Goal: Complete application form

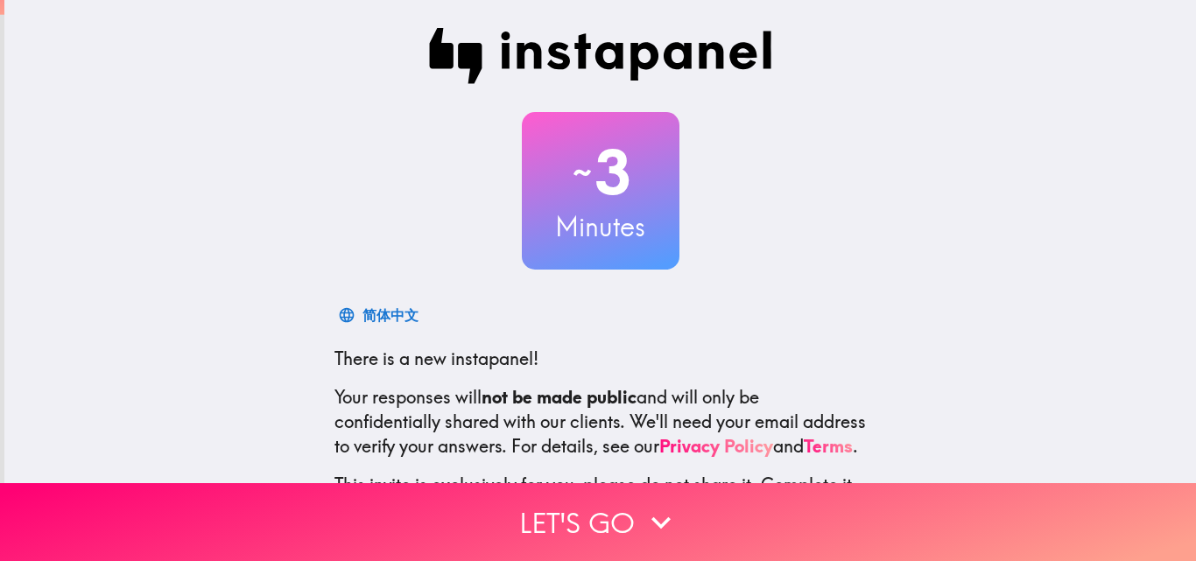
scroll to position [167, 0]
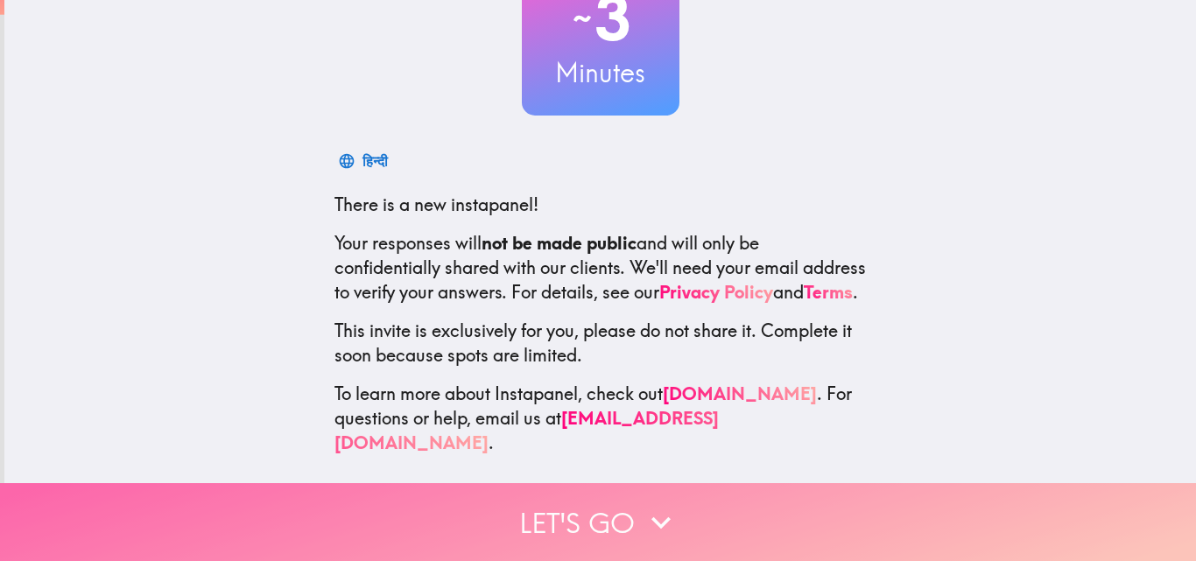
click at [593, 507] on button "Let's go" at bounding box center [598, 522] width 1196 height 78
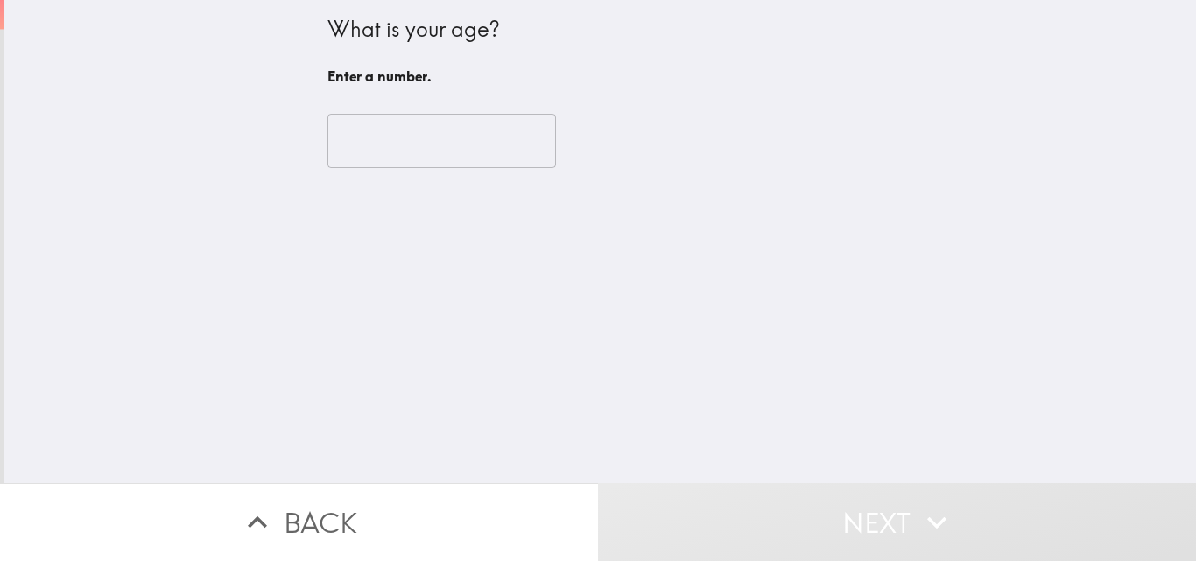
click at [377, 149] on input "number" at bounding box center [441, 141] width 229 height 54
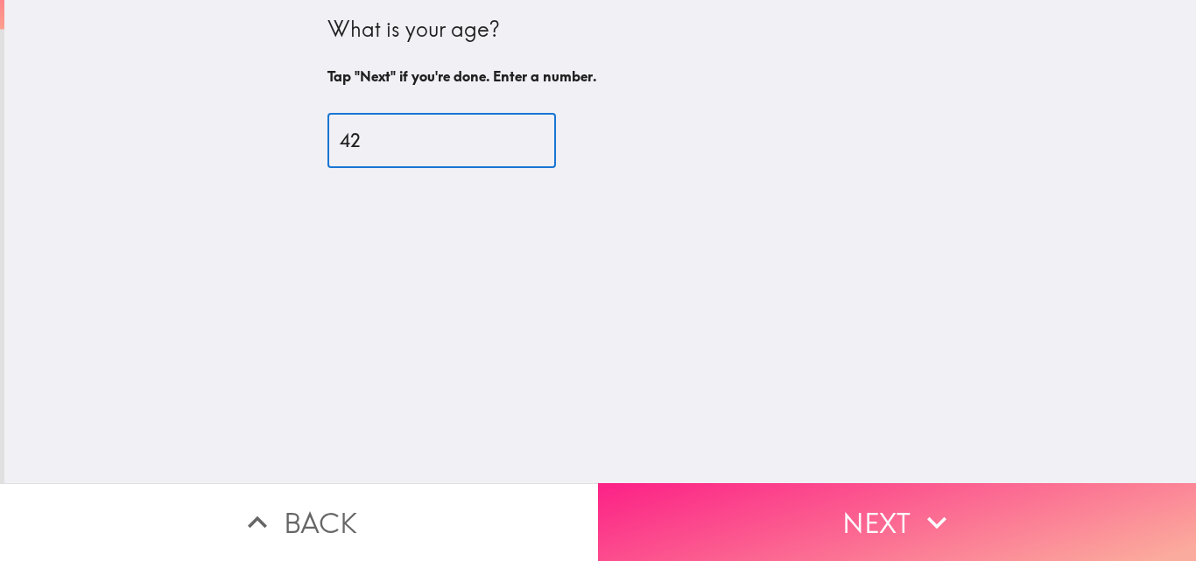
type input "42"
click at [850, 495] on button "Next" at bounding box center [897, 522] width 598 height 78
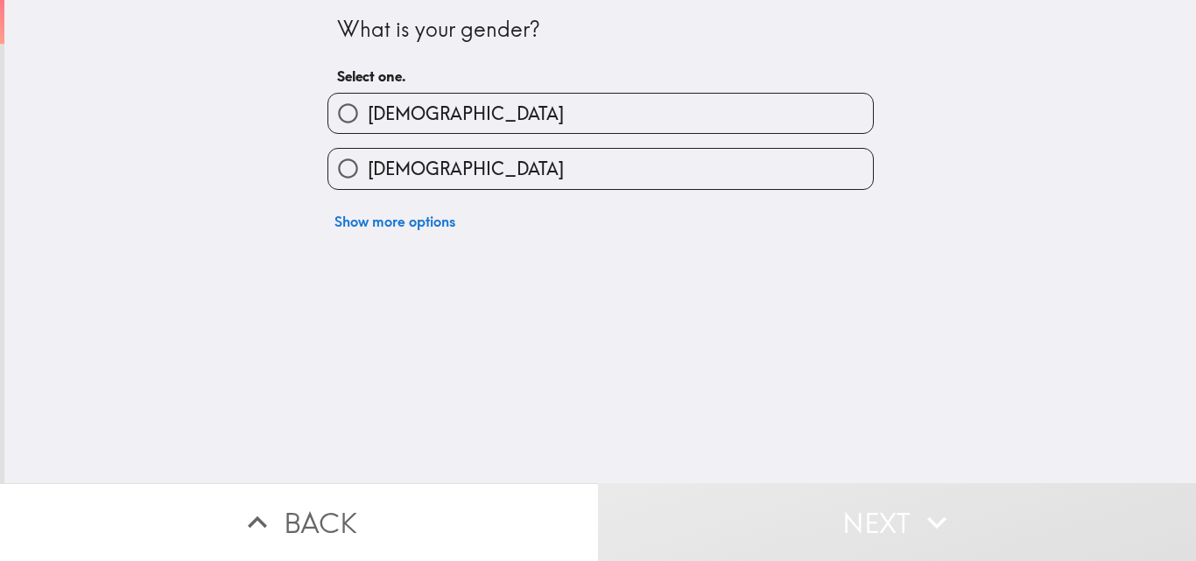
click at [661, 111] on label "[DEMOGRAPHIC_DATA]" at bounding box center [600, 113] width 545 height 39
click at [368, 111] on input "[DEMOGRAPHIC_DATA]" at bounding box center [347, 113] width 39 height 39
radio input "true"
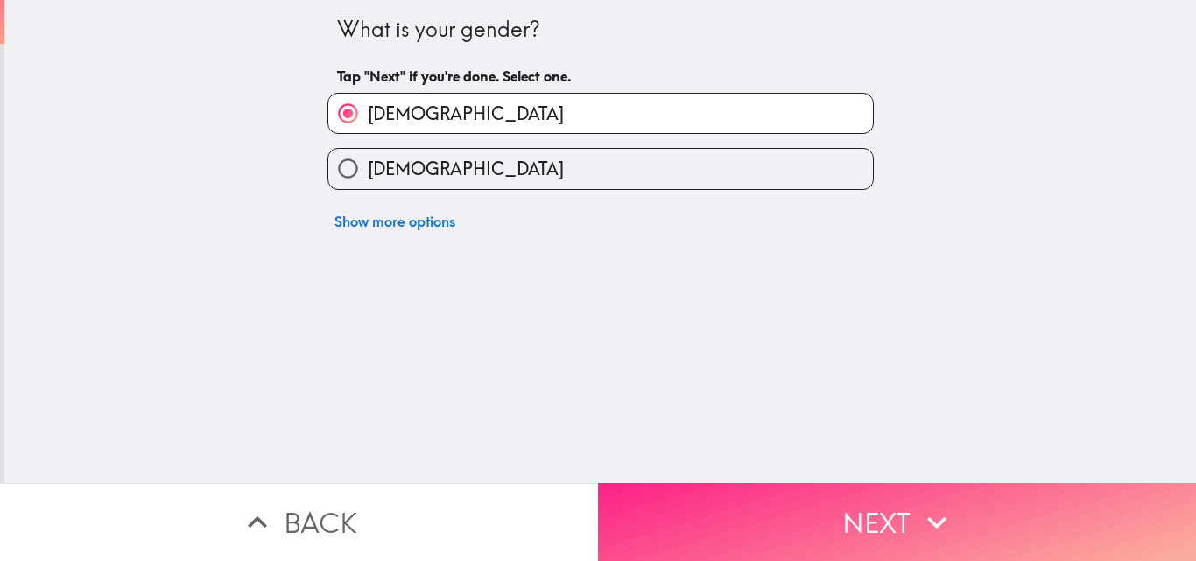
click at [855, 500] on button "Next" at bounding box center [897, 522] width 598 height 78
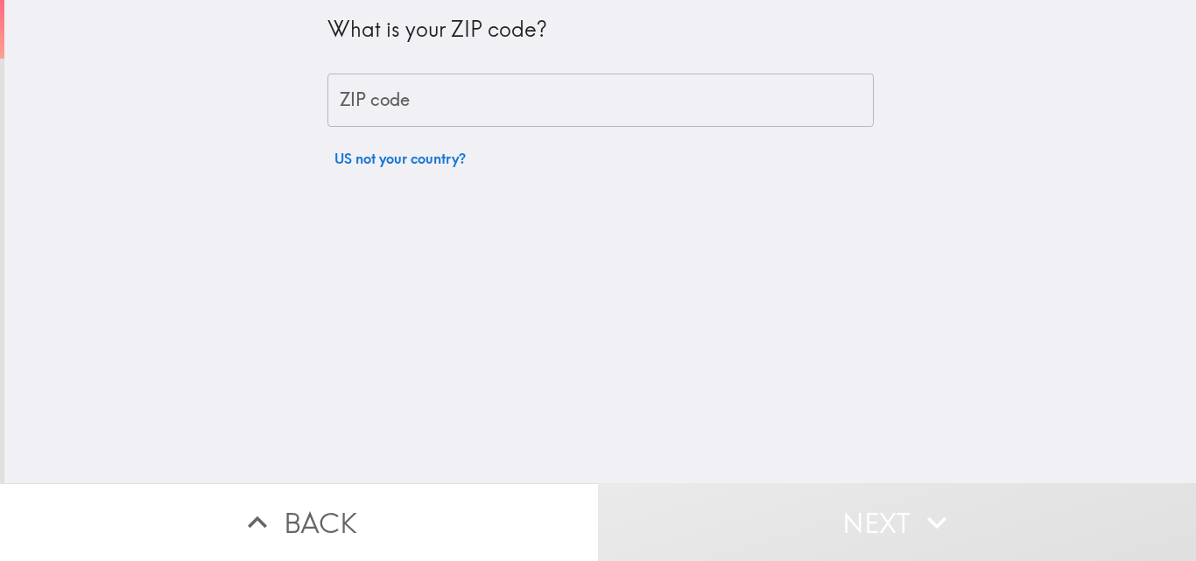
click at [559, 78] on input "ZIP code" at bounding box center [600, 101] width 546 height 54
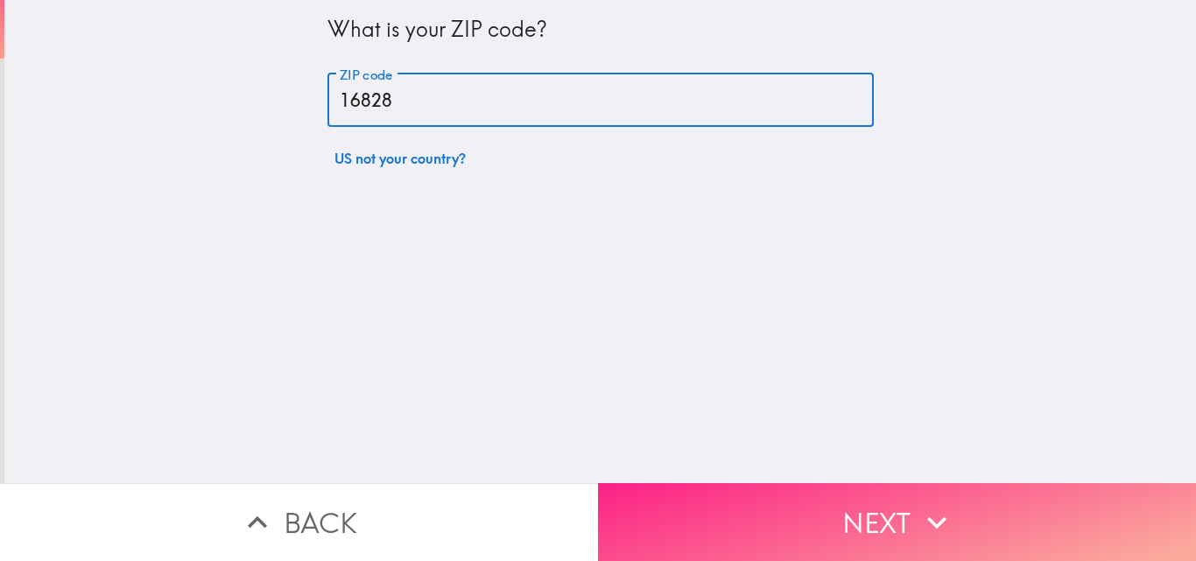
type input "16828"
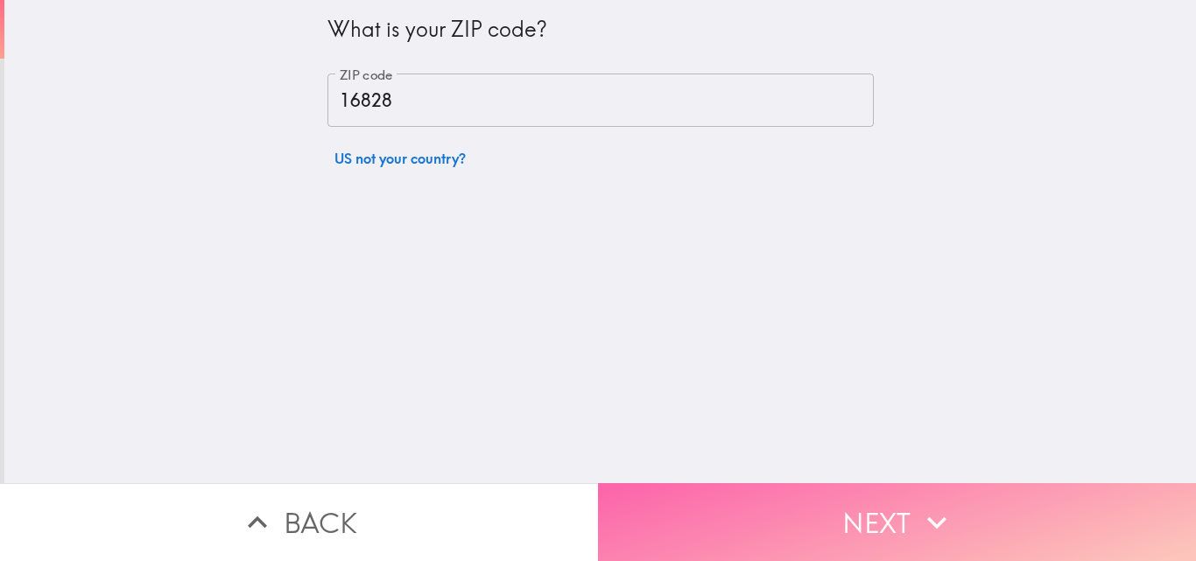
click at [963, 488] on button "Next" at bounding box center [897, 522] width 598 height 78
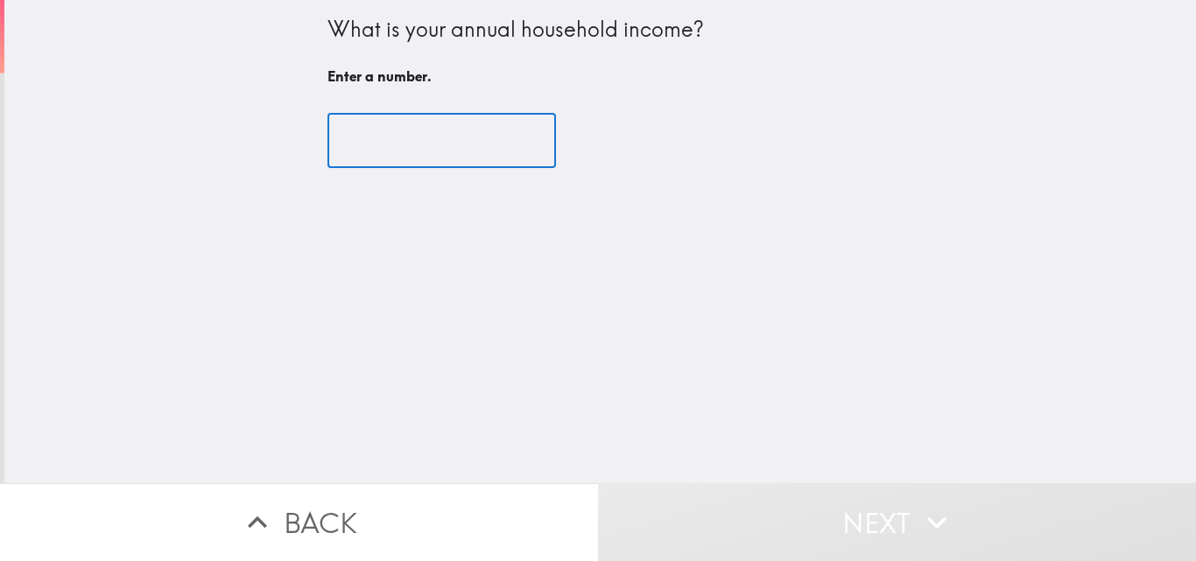
click at [362, 141] on input "number" at bounding box center [441, 141] width 229 height 54
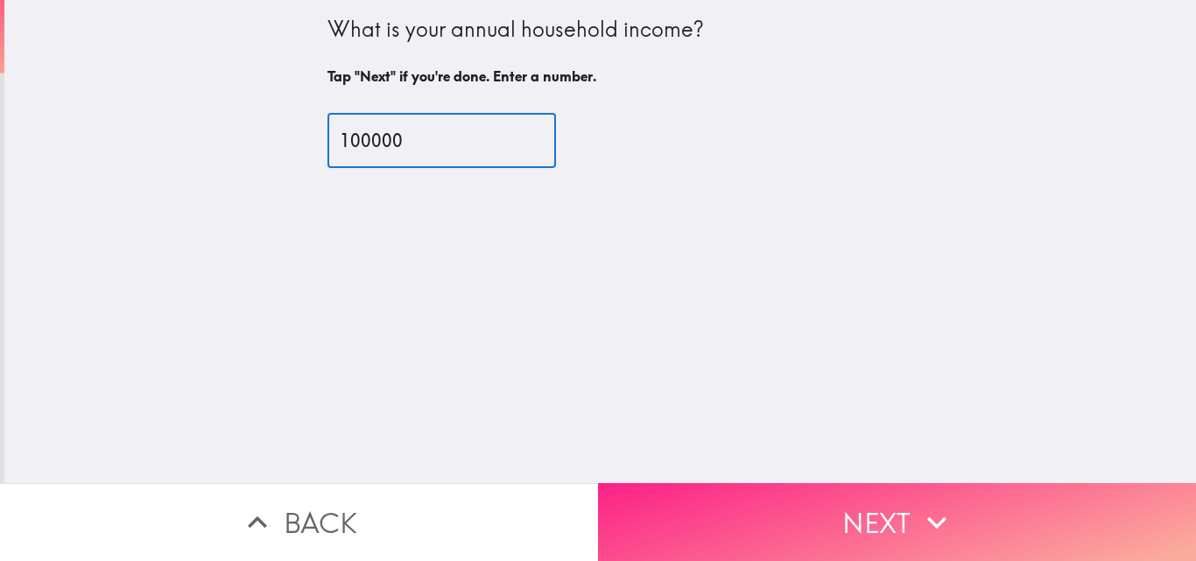
type input "100000"
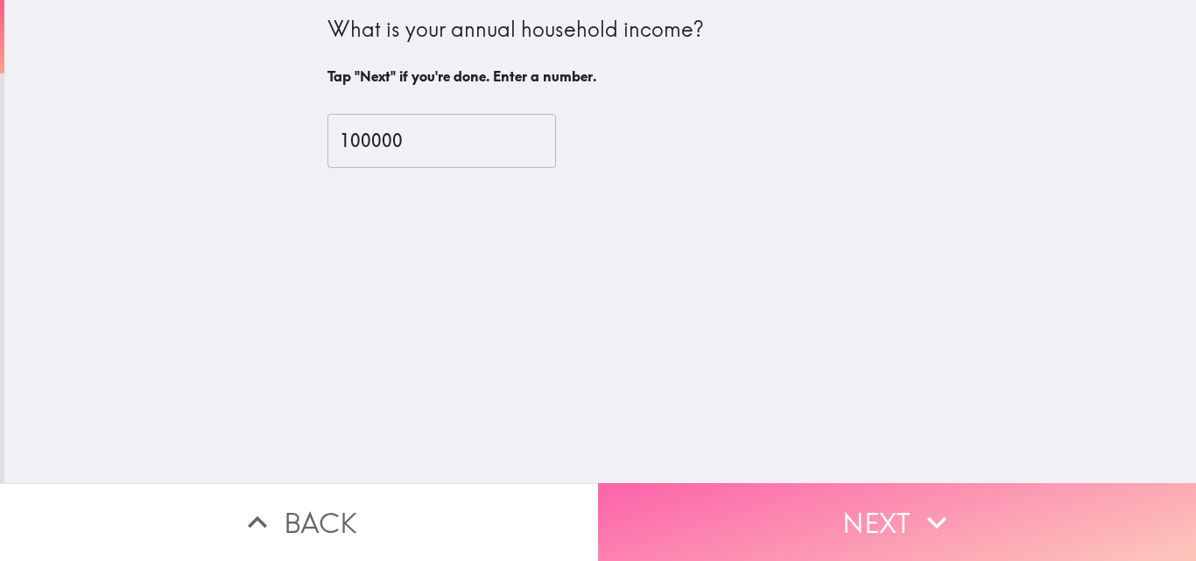
click at [749, 492] on button "Next" at bounding box center [897, 522] width 598 height 78
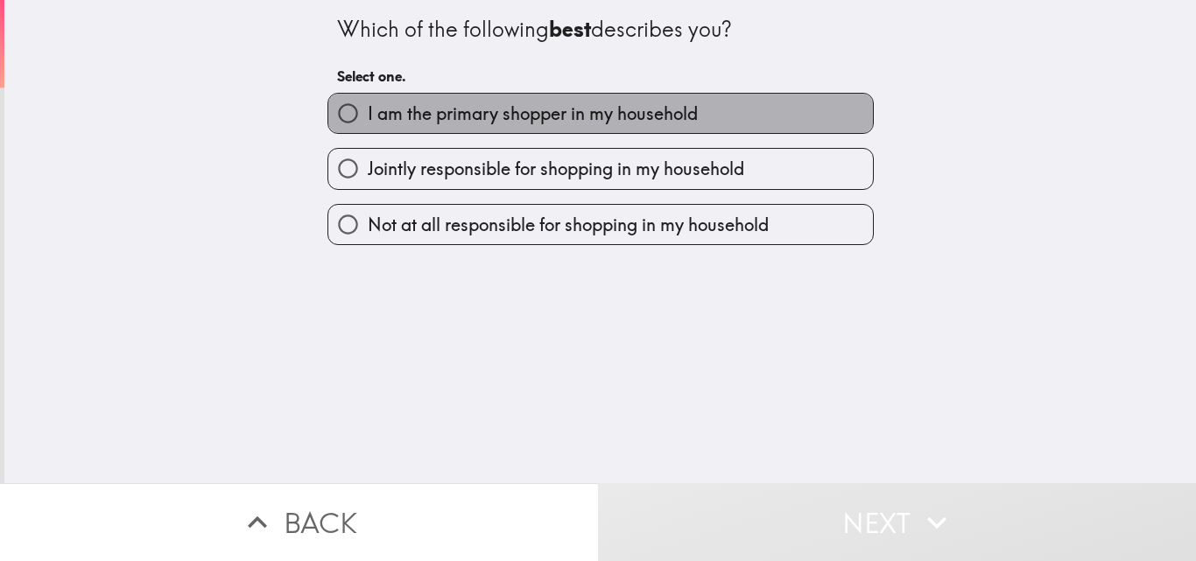
click at [512, 115] on span "I am the primary shopper in my household" at bounding box center [533, 114] width 330 height 25
click at [368, 115] on input "I am the primary shopper in my household" at bounding box center [347, 113] width 39 height 39
radio input "true"
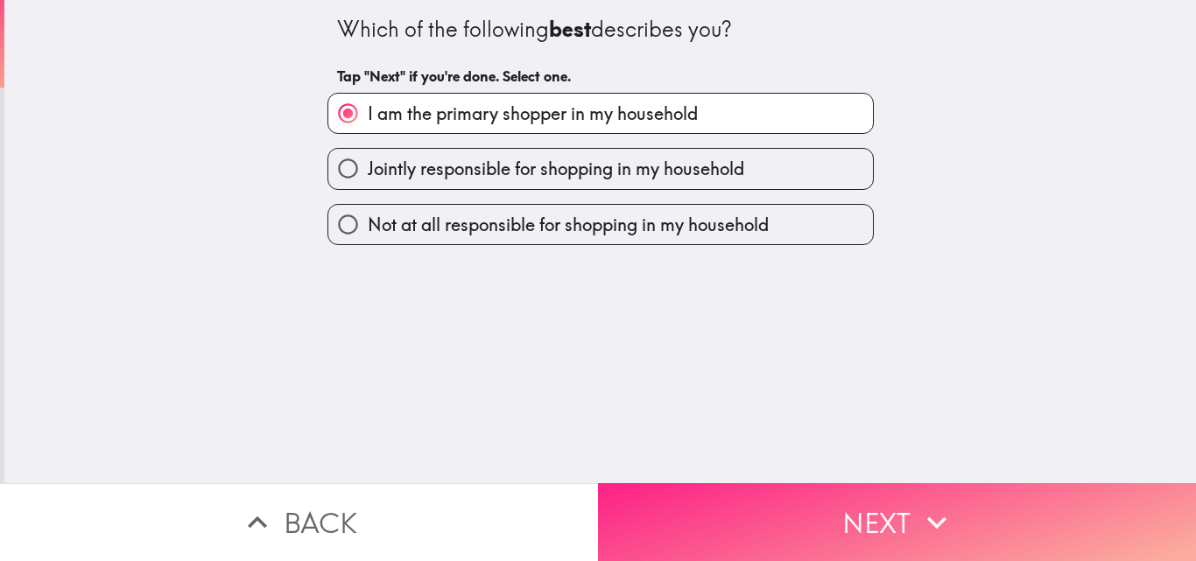
click at [787, 499] on button "Next" at bounding box center [897, 522] width 598 height 78
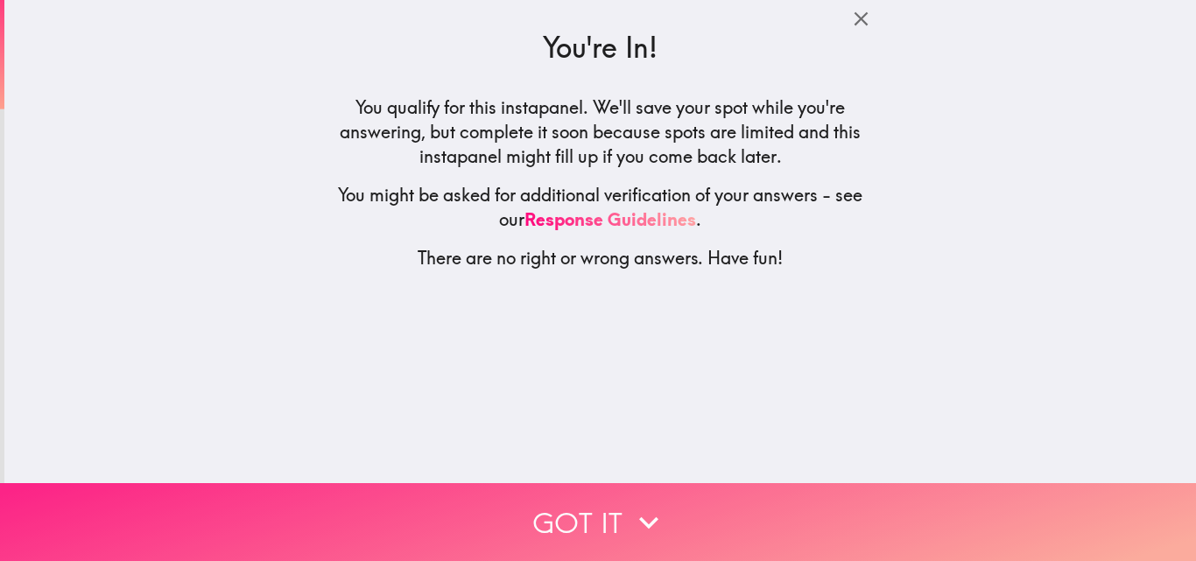
click at [792, 490] on button "Got it" at bounding box center [598, 522] width 1196 height 78
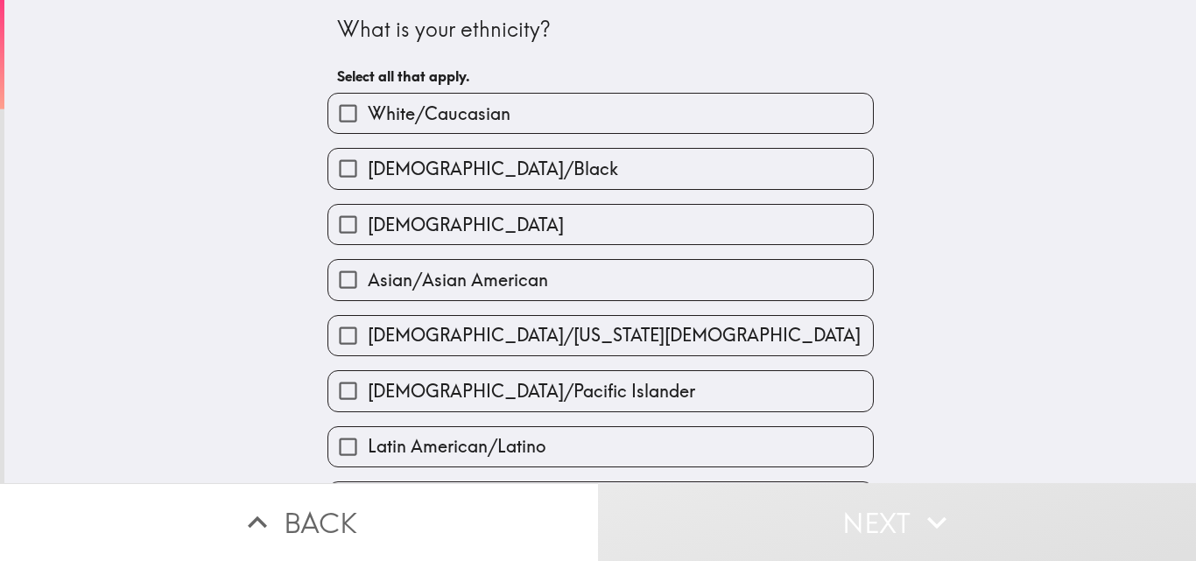
click at [524, 116] on label "White/Caucasian" at bounding box center [600, 113] width 545 height 39
click at [368, 116] on input "White/Caucasian" at bounding box center [347, 113] width 39 height 39
checkbox input "true"
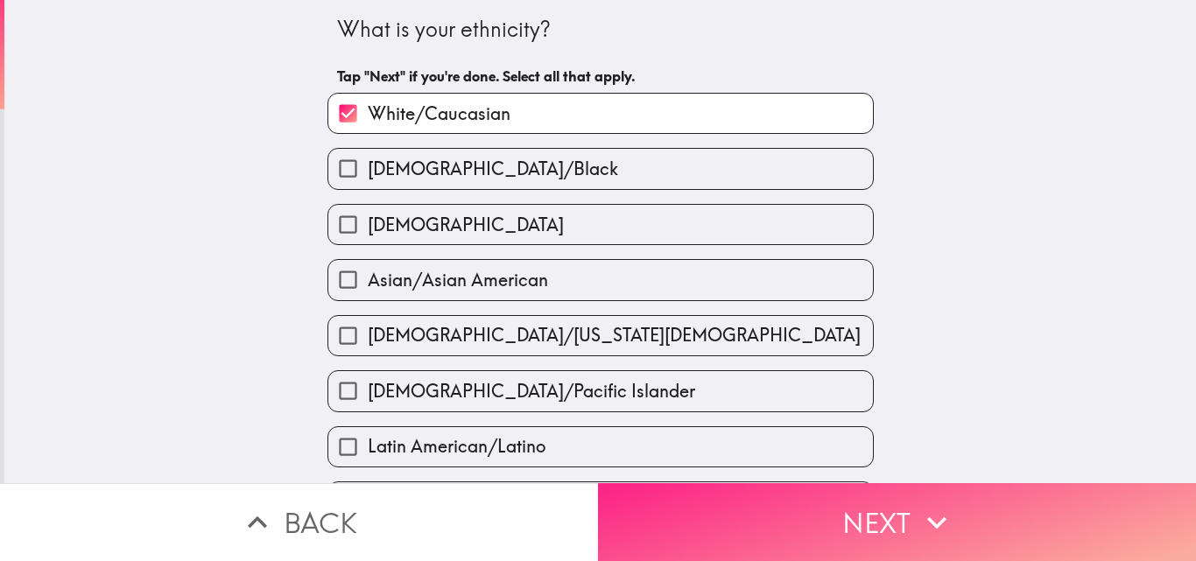
click at [884, 520] on button "Next" at bounding box center [897, 522] width 598 height 78
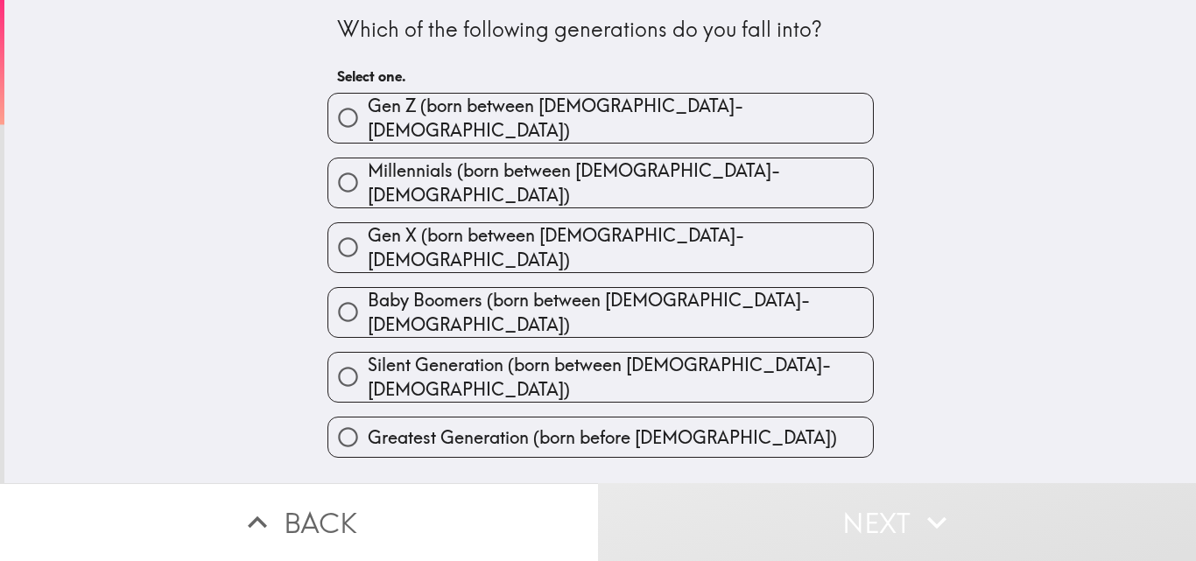
click at [522, 173] on span "Millennials (born between [DEMOGRAPHIC_DATA]-[DEMOGRAPHIC_DATA])" at bounding box center [620, 182] width 505 height 49
click at [368, 173] on input "Millennials (born between [DEMOGRAPHIC_DATA]-[DEMOGRAPHIC_DATA])" at bounding box center [347, 182] width 39 height 39
radio input "true"
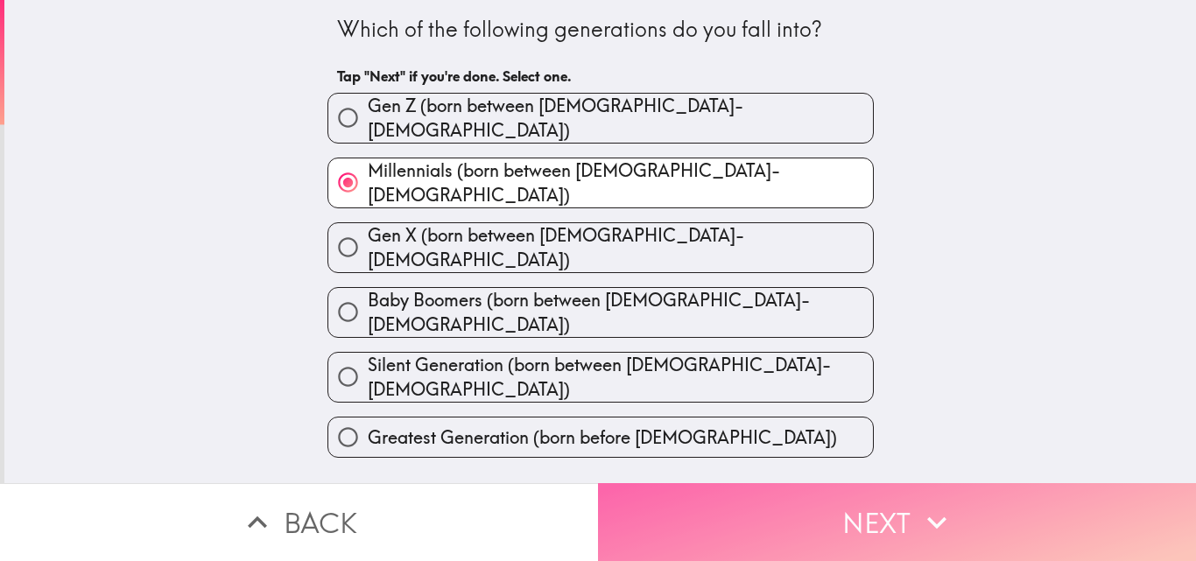
click at [772, 505] on button "Next" at bounding box center [897, 522] width 598 height 78
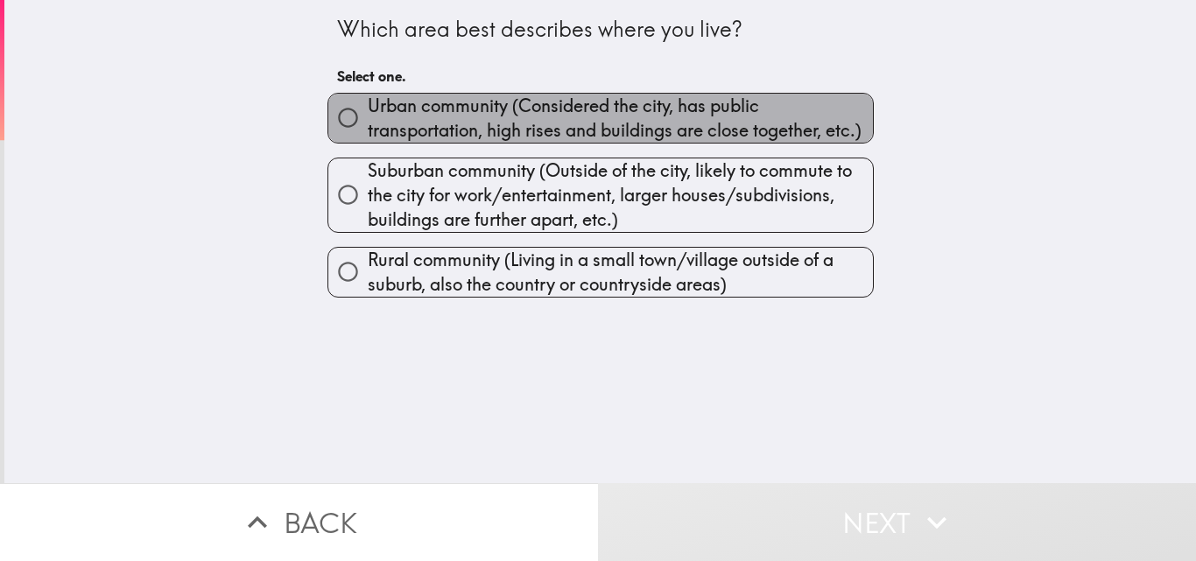
click at [498, 100] on span "Urban community (Considered the city, has public transportation, high rises and…" at bounding box center [620, 118] width 505 height 49
click at [368, 100] on input "Urban community (Considered the city, has public transportation, high rises and…" at bounding box center [347, 117] width 39 height 39
radio input "true"
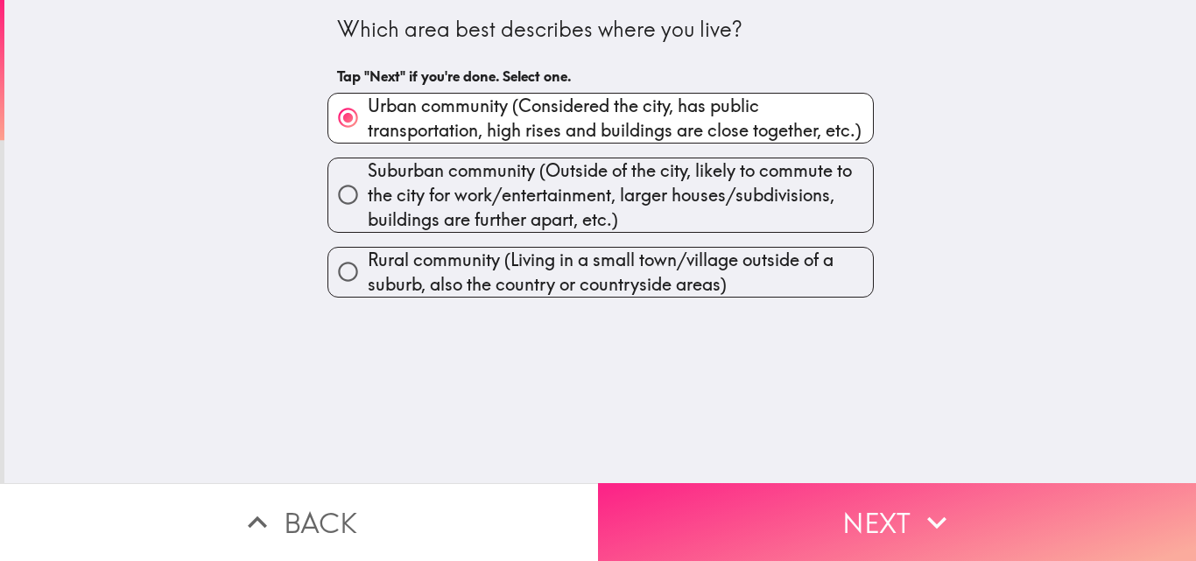
click at [806, 503] on button "Next" at bounding box center [897, 522] width 598 height 78
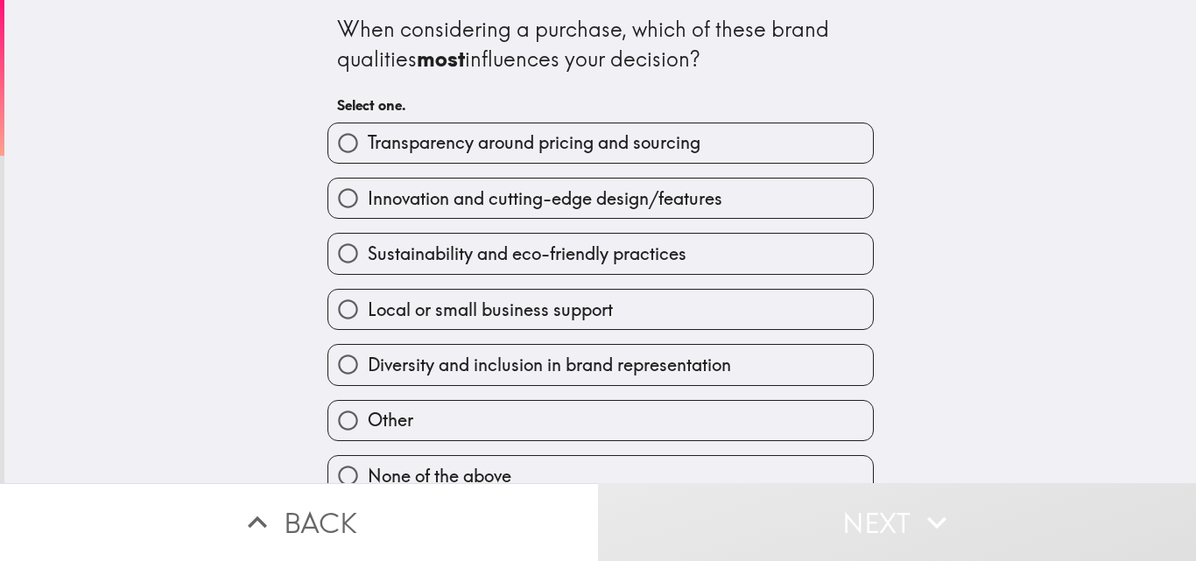
click at [663, 158] on label "Transparency around pricing and sourcing" at bounding box center [600, 142] width 545 height 39
click at [368, 158] on input "Transparency around pricing and sourcing" at bounding box center [347, 142] width 39 height 39
radio input "true"
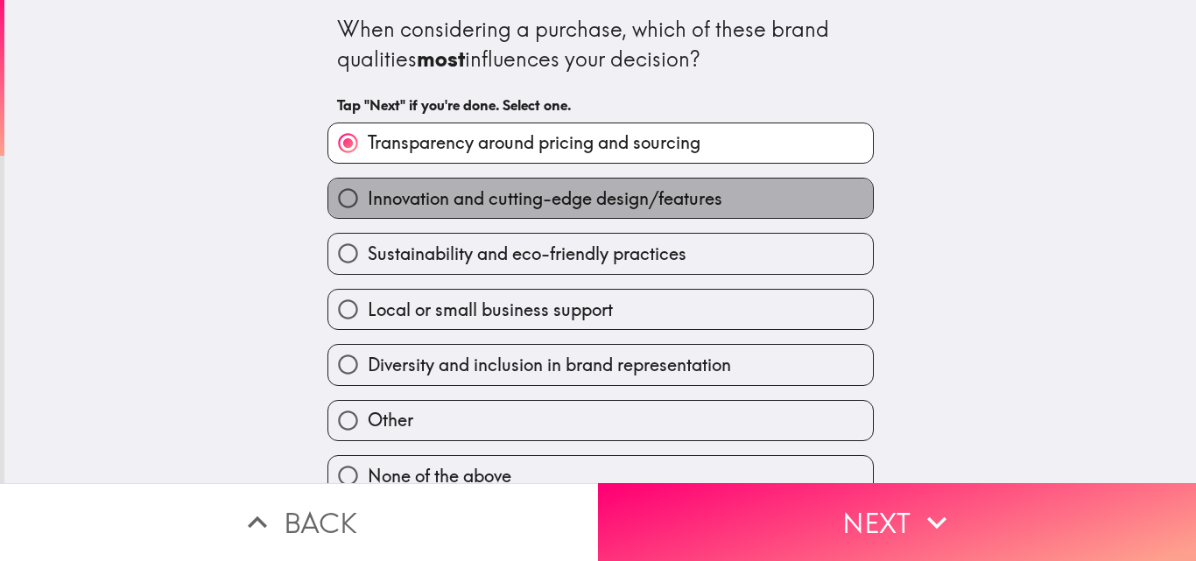
click at [652, 195] on span "Innovation and cutting-edge design/features" at bounding box center [545, 199] width 355 height 25
click at [368, 195] on input "Innovation and cutting-edge design/features" at bounding box center [347, 198] width 39 height 39
radio input "true"
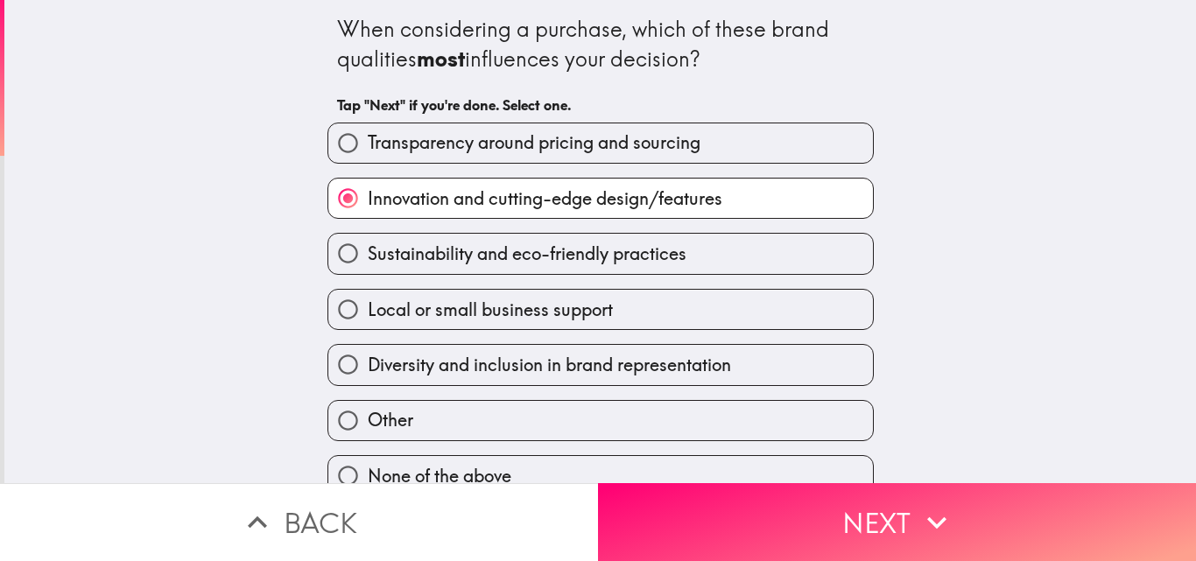
scroll to position [27, 0]
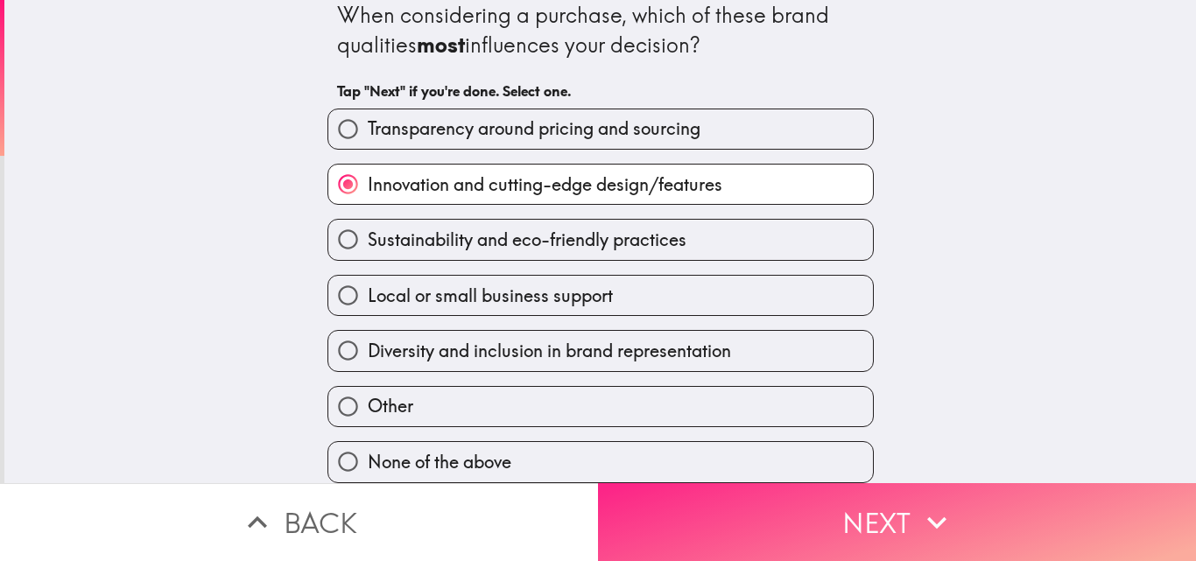
click at [733, 518] on button "Next" at bounding box center [897, 522] width 598 height 78
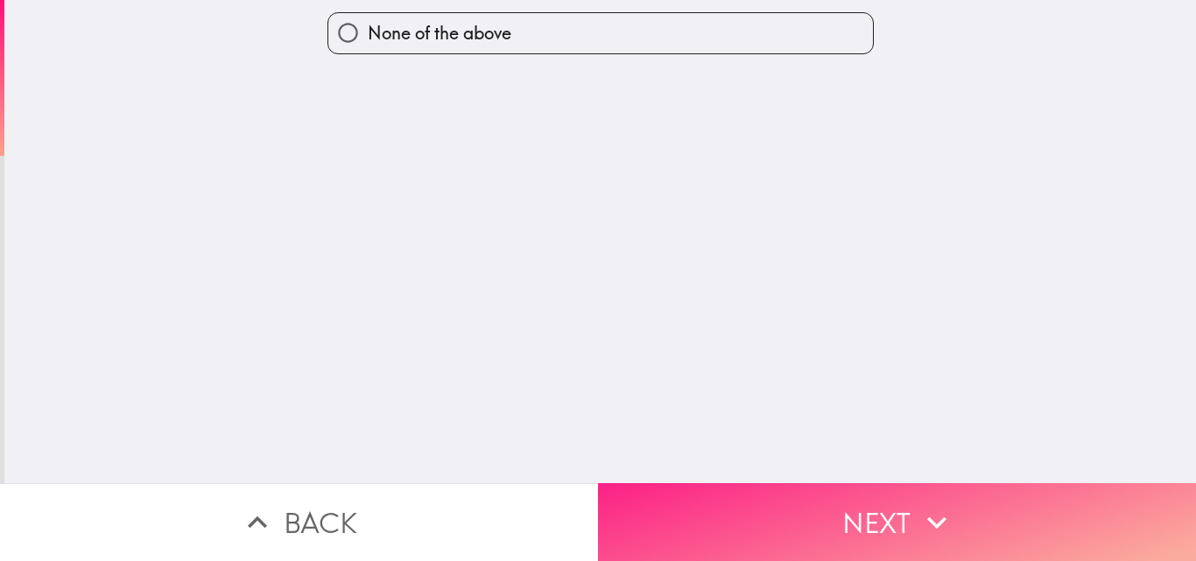
scroll to position [0, 0]
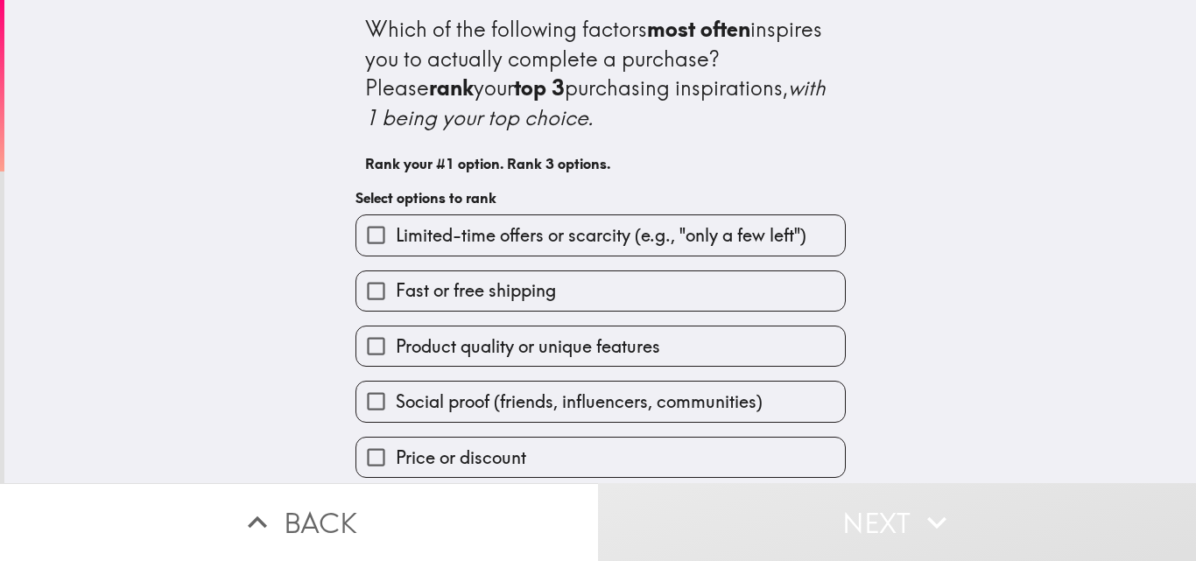
scroll to position [129, 0]
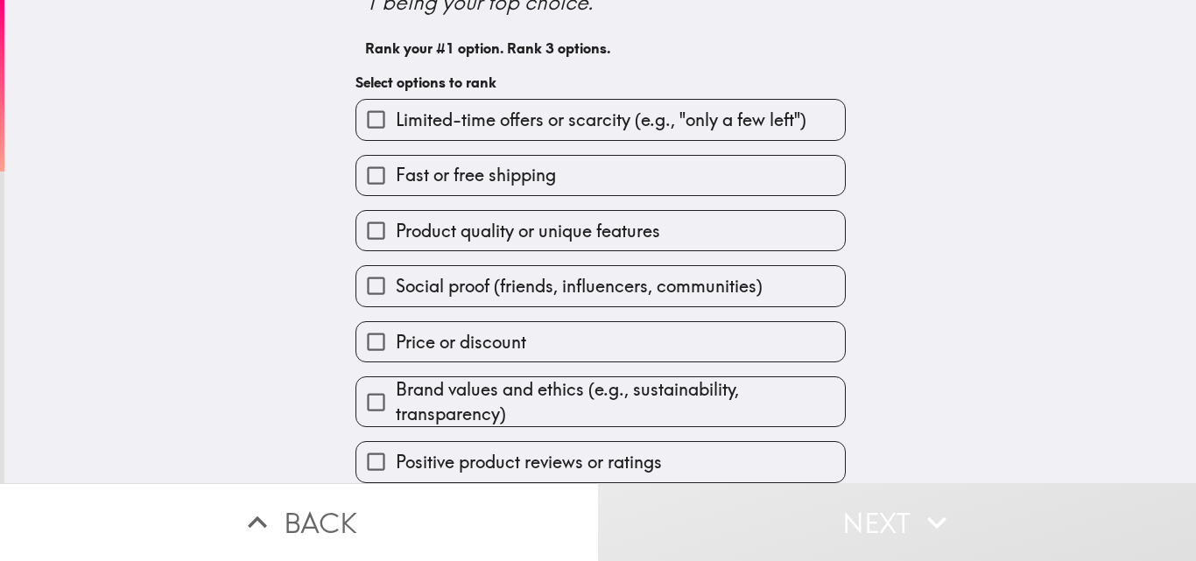
click at [513, 219] on span "Product quality or unique features" at bounding box center [528, 231] width 264 height 25
click at [396, 217] on input "Product quality or unique features" at bounding box center [375, 230] width 39 height 39
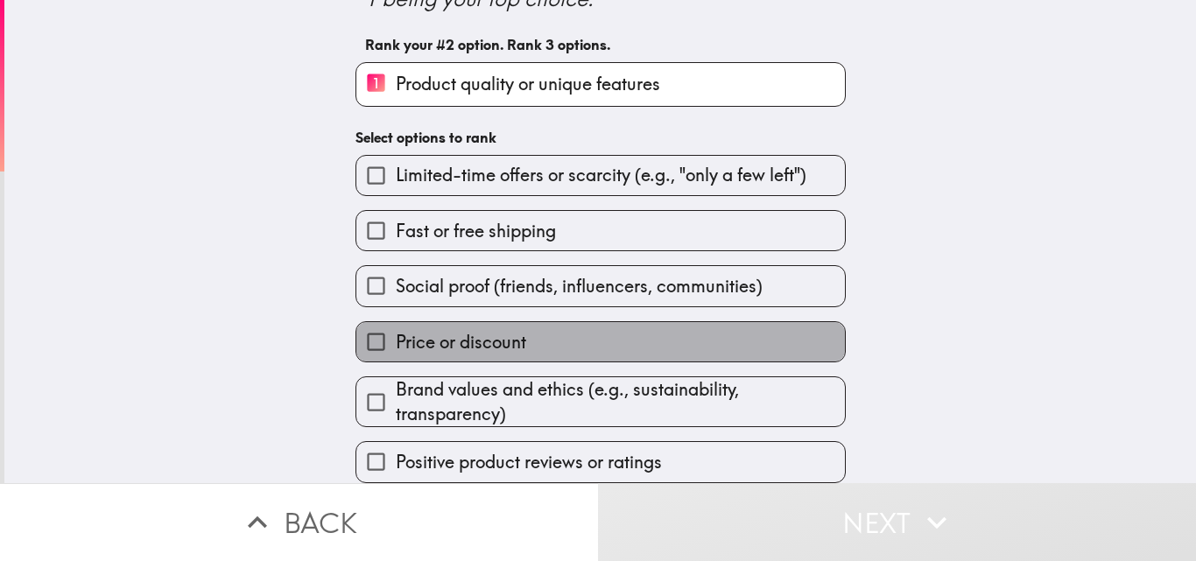
click at [516, 326] on label "Price or discount" at bounding box center [600, 341] width 489 height 39
click at [396, 326] on input "Price or discount" at bounding box center [375, 341] width 39 height 39
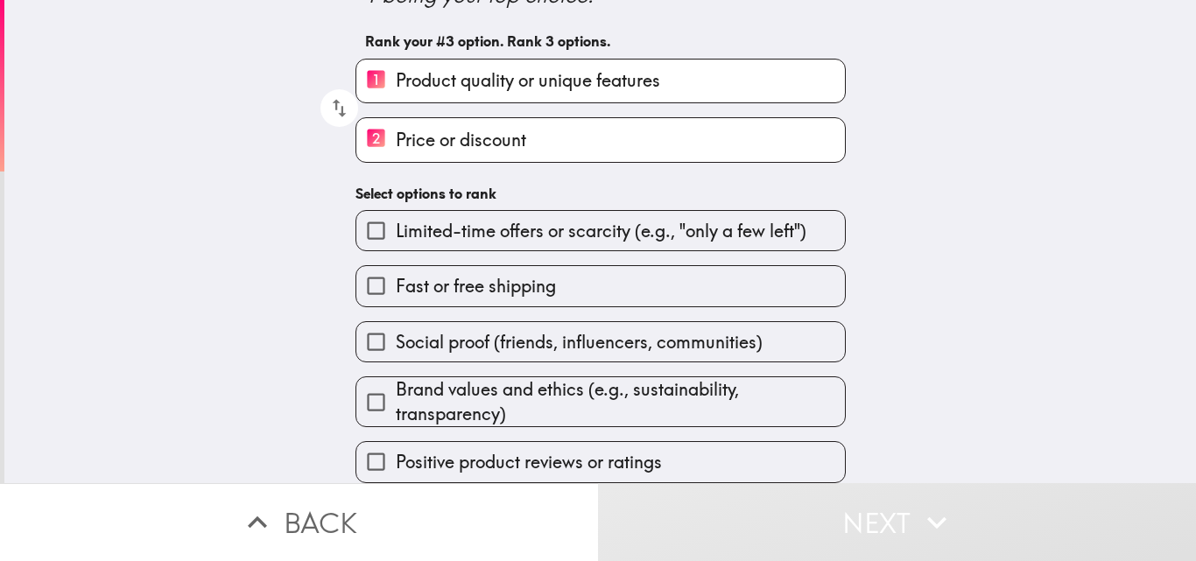
click at [546, 388] on span "Brand values and ethics (e.g., sustainability, transparency)" at bounding box center [620, 401] width 449 height 49
click at [396, 388] on input "Brand values and ethics (e.g., sustainability, transparency)" at bounding box center [375, 402] width 39 height 39
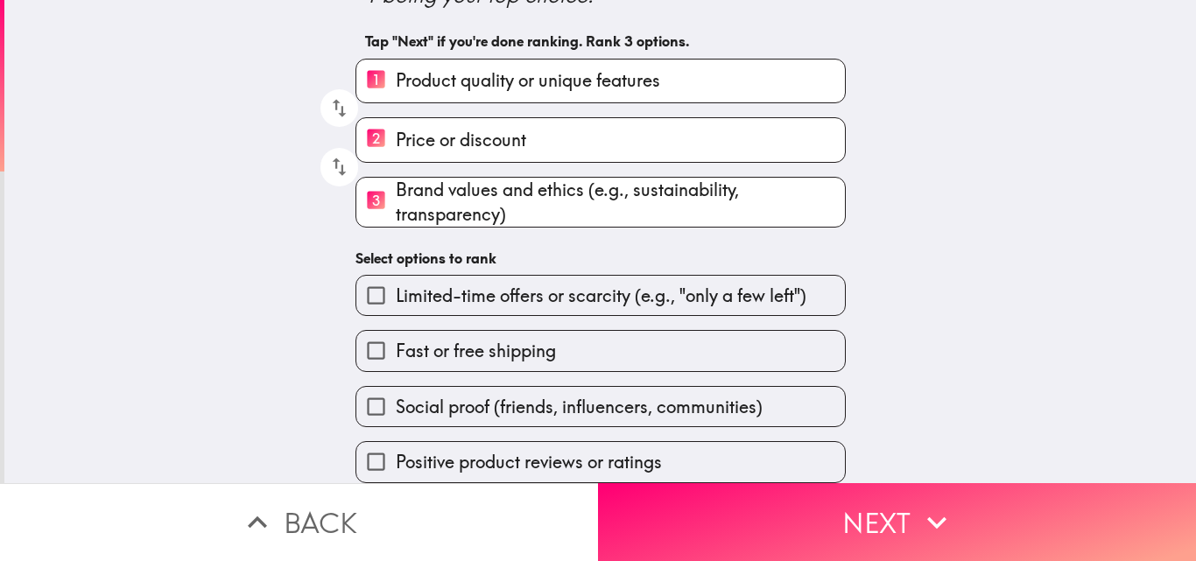
scroll to position [136, 0]
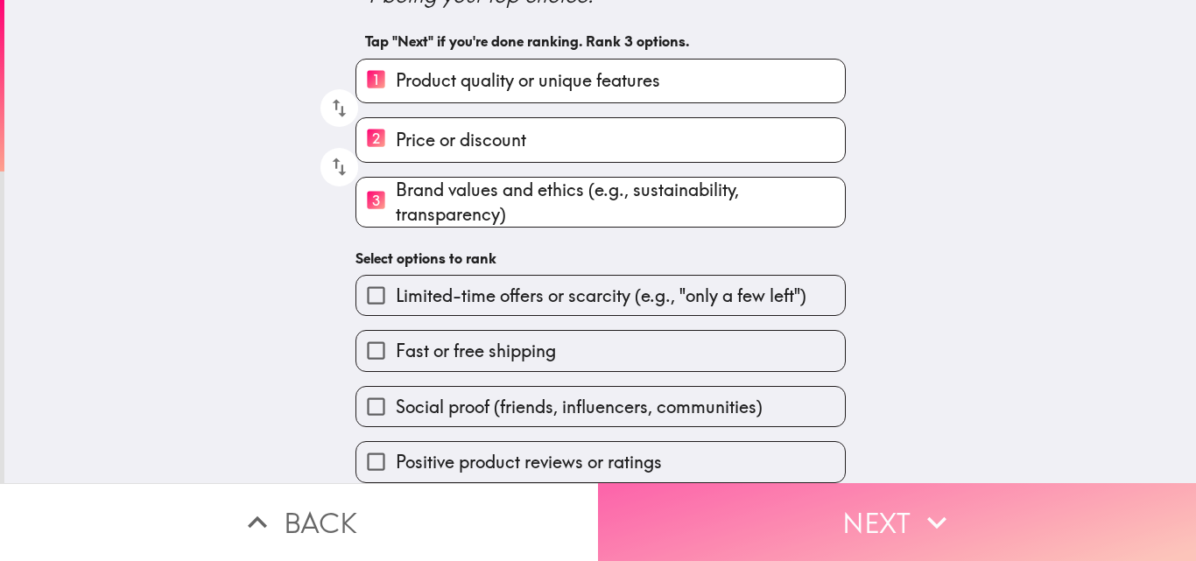
click at [802, 510] on button "Next" at bounding box center [897, 522] width 598 height 78
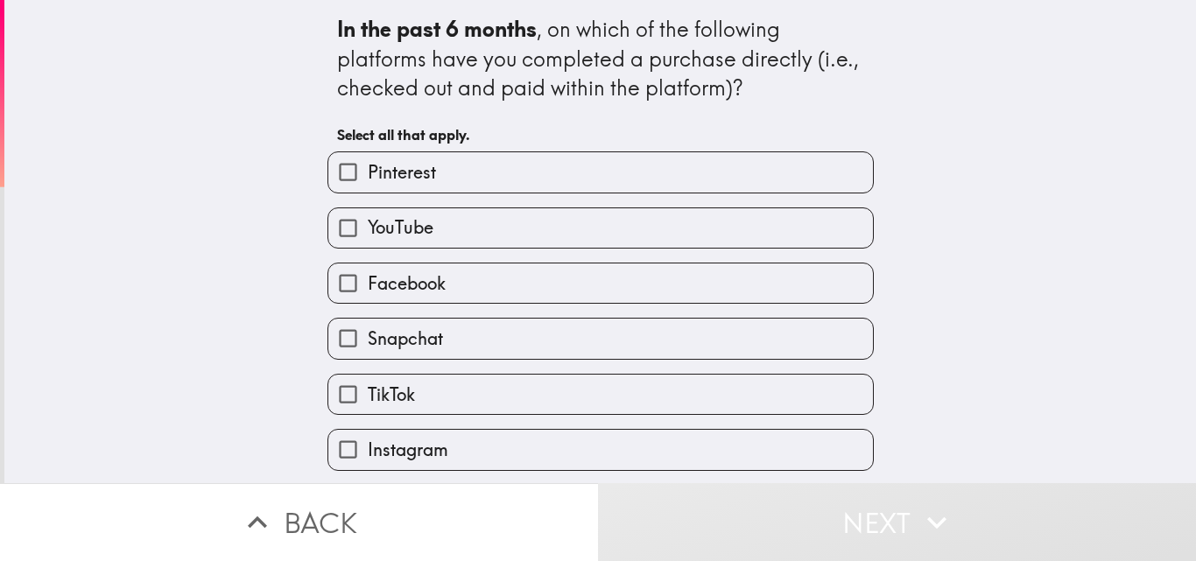
scroll to position [56, 0]
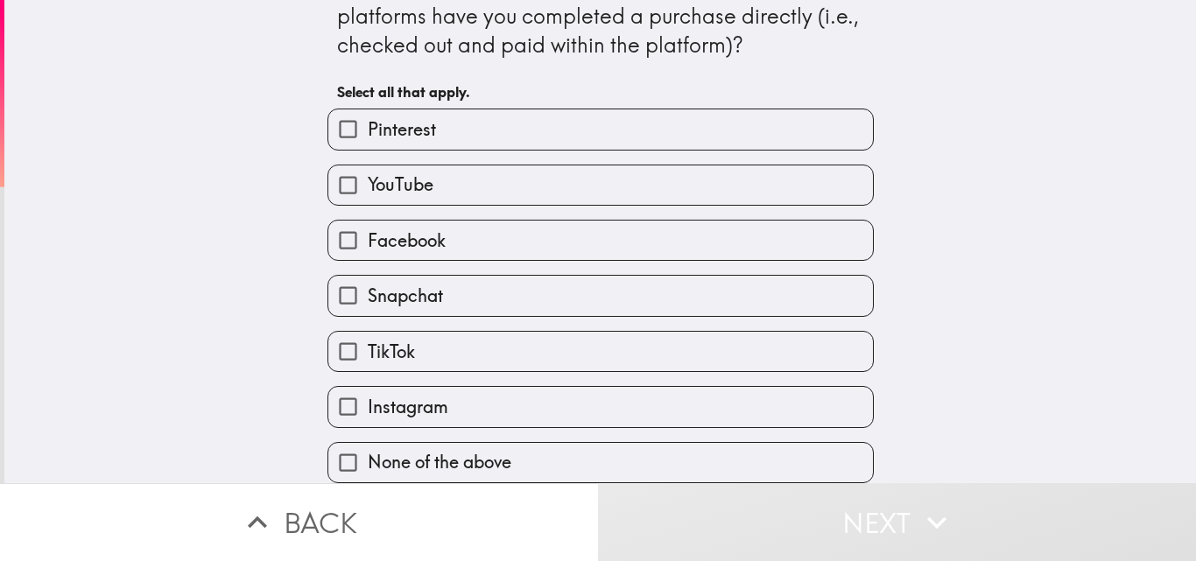
click at [468, 222] on label "Facebook" at bounding box center [600, 240] width 545 height 39
click at [368, 222] on input "Facebook" at bounding box center [347, 240] width 39 height 39
checkbox input "true"
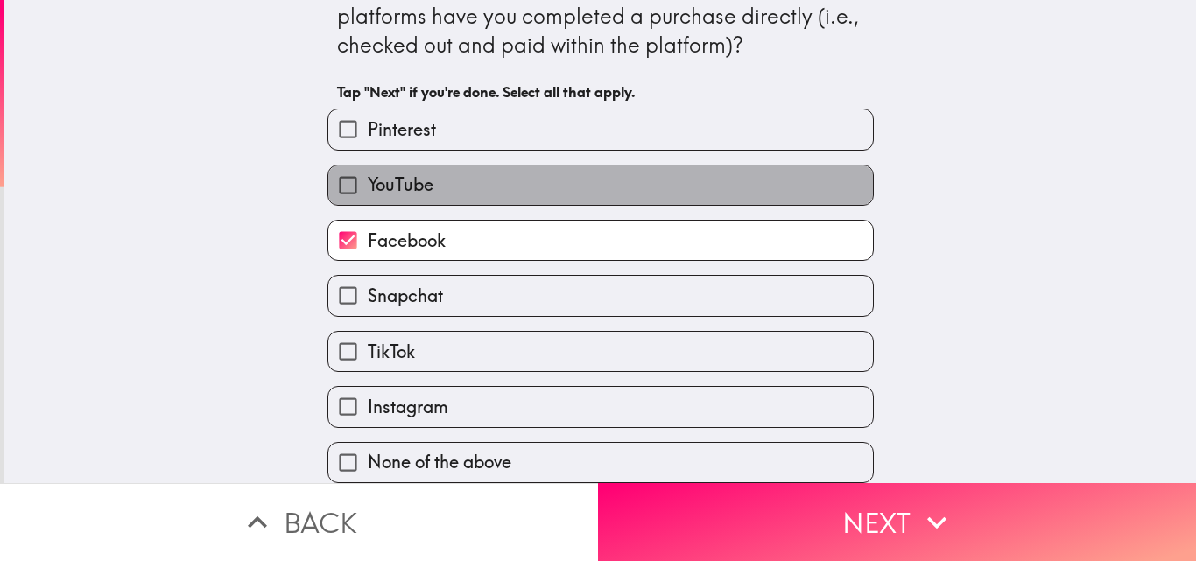
click at [466, 168] on label "YouTube" at bounding box center [600, 184] width 545 height 39
click at [368, 168] on input "YouTube" at bounding box center [347, 184] width 39 height 39
checkbox input "true"
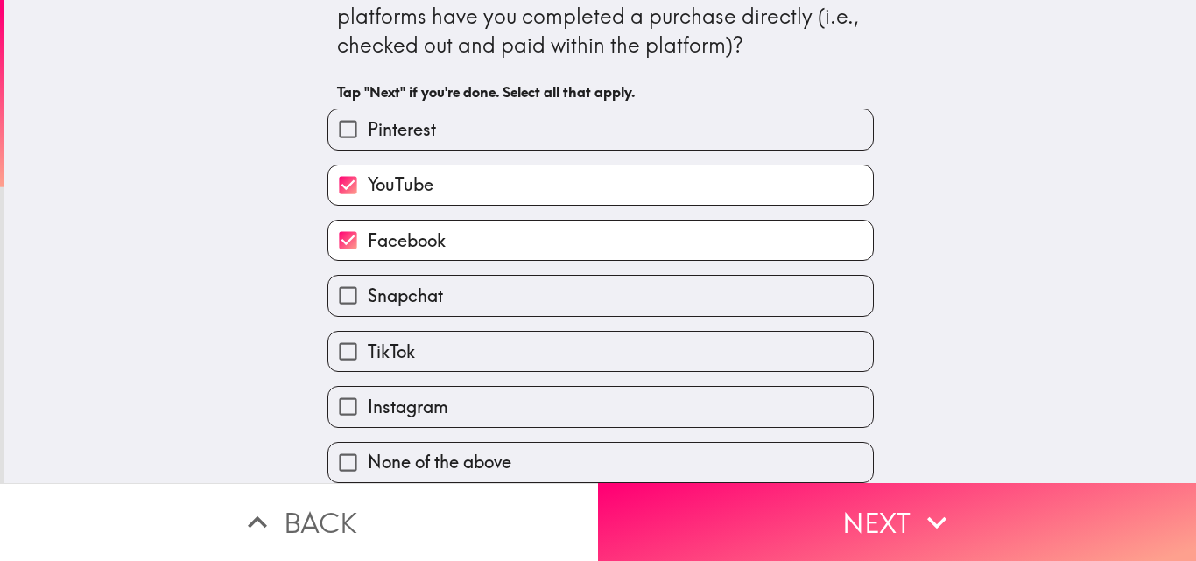
click at [482, 394] on label "Instagram" at bounding box center [600, 406] width 545 height 39
click at [368, 394] on input "Instagram" at bounding box center [347, 406] width 39 height 39
checkbox input "true"
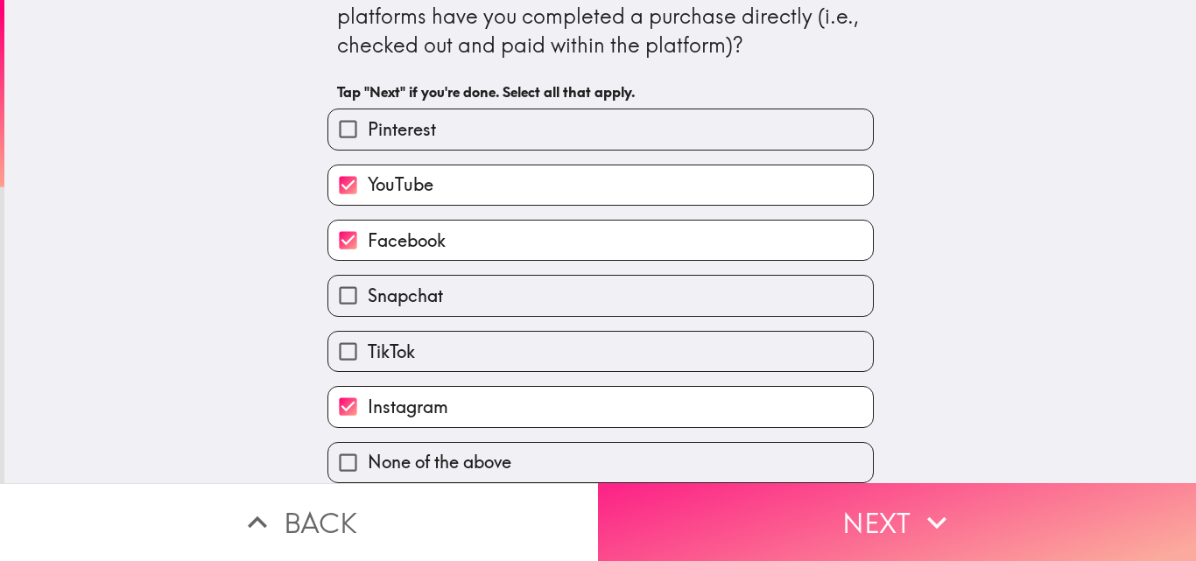
click at [774, 496] on button "Next" at bounding box center [897, 522] width 598 height 78
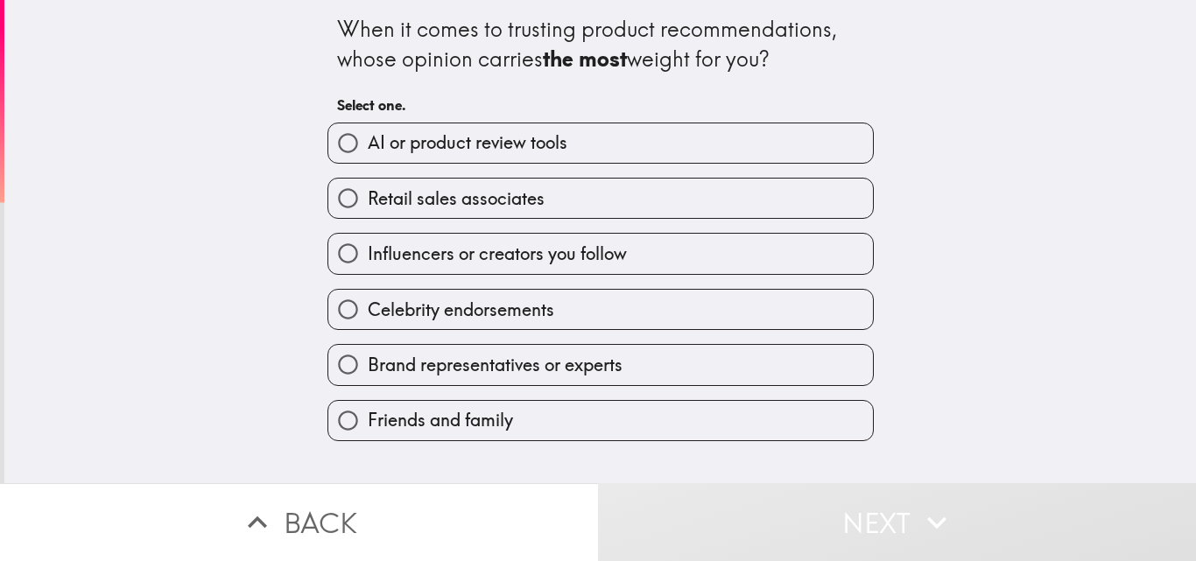
click at [583, 186] on label "Retail sales associates" at bounding box center [600, 198] width 545 height 39
click at [368, 186] on input "Retail sales associates" at bounding box center [347, 198] width 39 height 39
radio input "true"
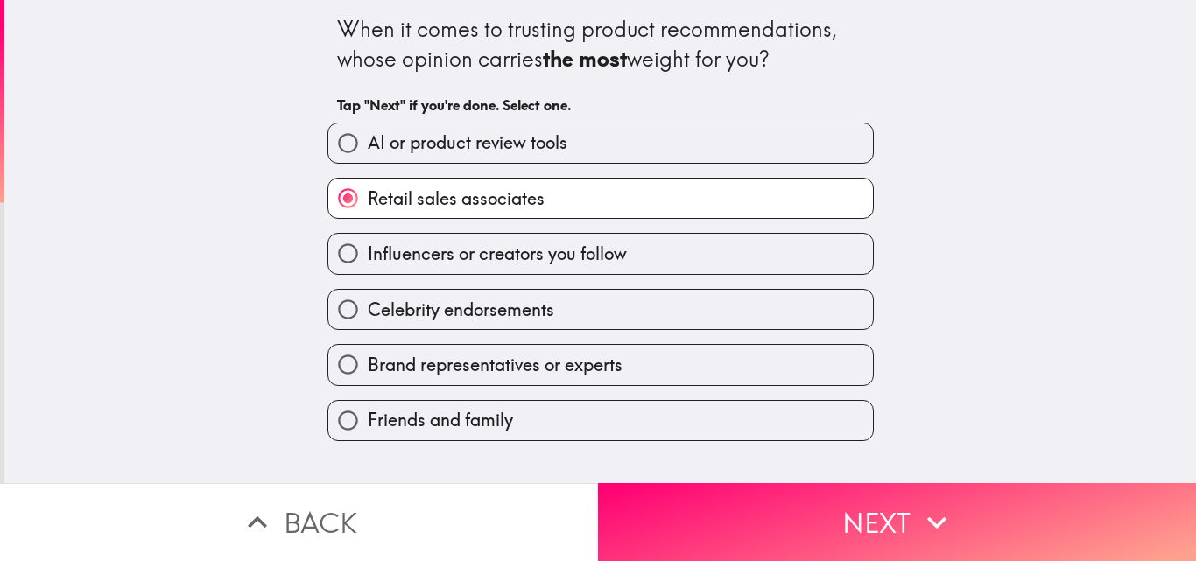
click at [571, 296] on label "Celebrity endorsements" at bounding box center [600, 309] width 545 height 39
click at [368, 296] on input "Celebrity endorsements" at bounding box center [347, 309] width 39 height 39
radio input "true"
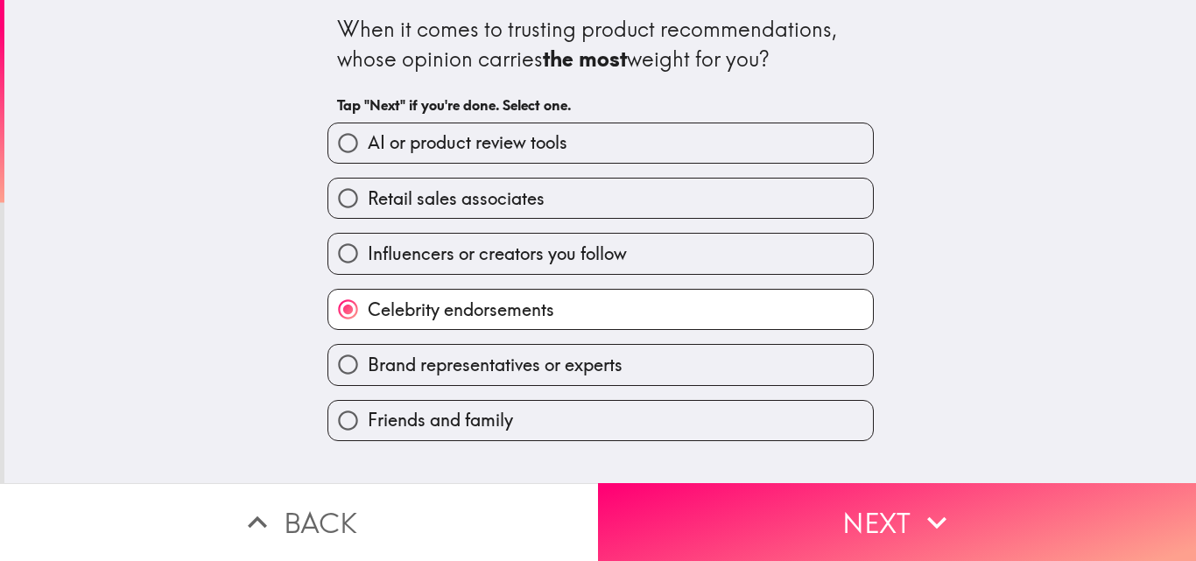
click at [562, 259] on span "Influencers or creators you follow" at bounding box center [497, 254] width 259 height 25
click at [368, 259] on input "Influencers or creators you follow" at bounding box center [347, 253] width 39 height 39
radio input "true"
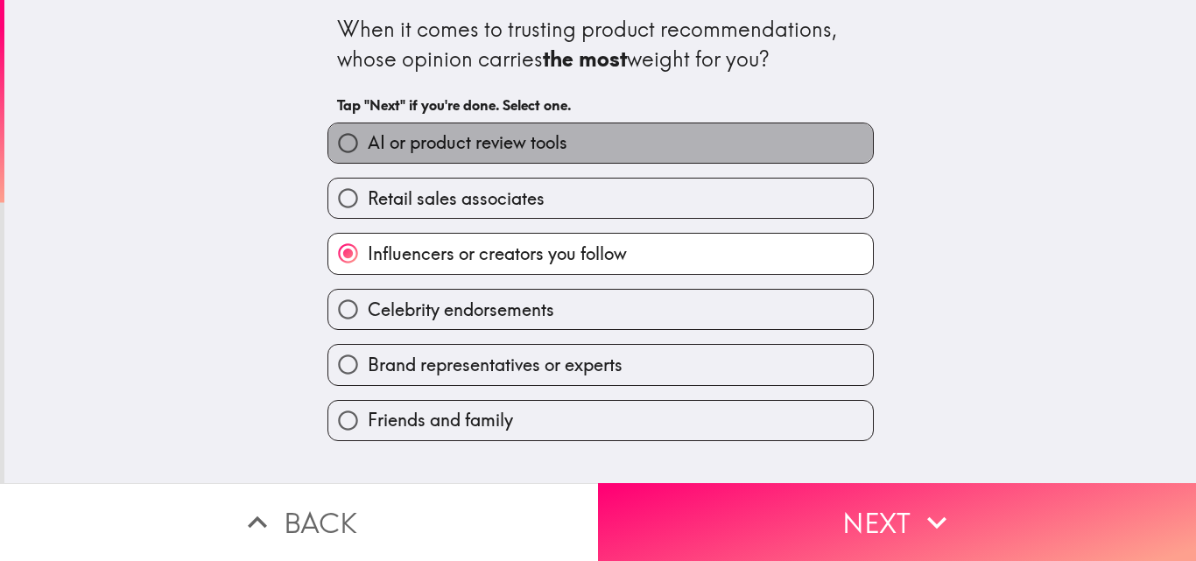
click at [511, 151] on span "AI or product review tools" at bounding box center [468, 142] width 200 height 25
click at [368, 151] on input "AI or product review tools" at bounding box center [347, 142] width 39 height 39
radio input "true"
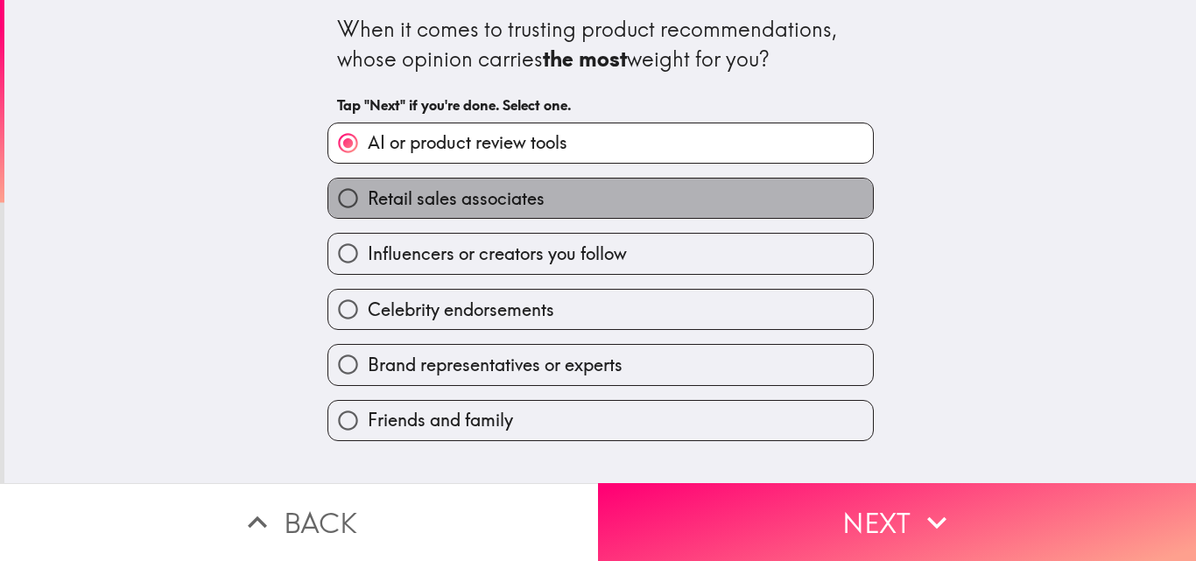
click at [600, 200] on label "Retail sales associates" at bounding box center [600, 198] width 545 height 39
click at [368, 200] on input "Retail sales associates" at bounding box center [347, 198] width 39 height 39
radio input "true"
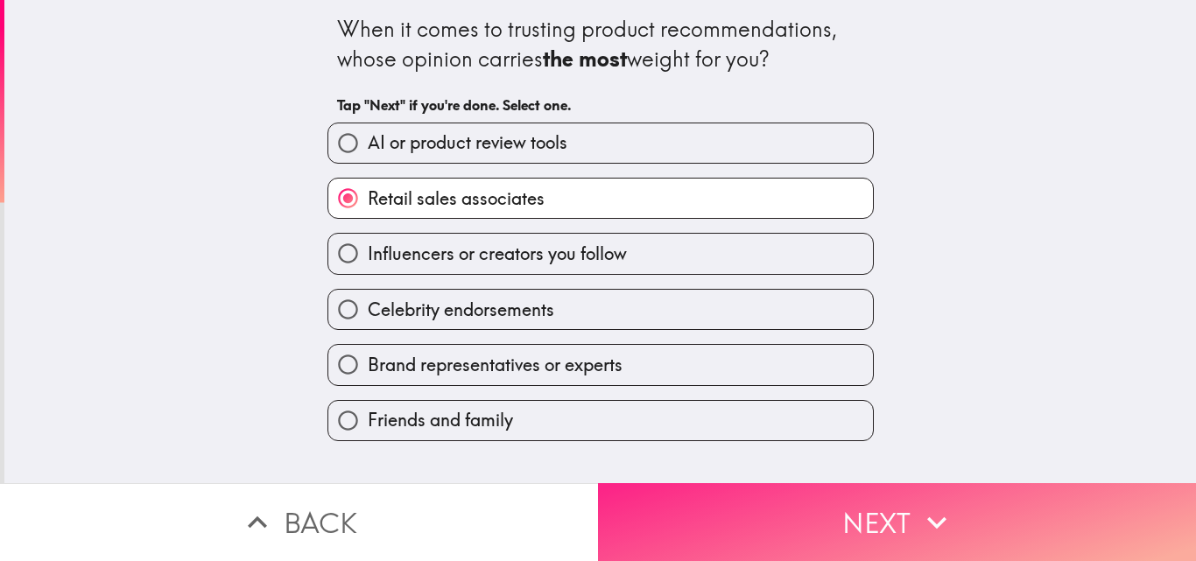
click at [787, 491] on button "Next" at bounding box center [897, 522] width 598 height 78
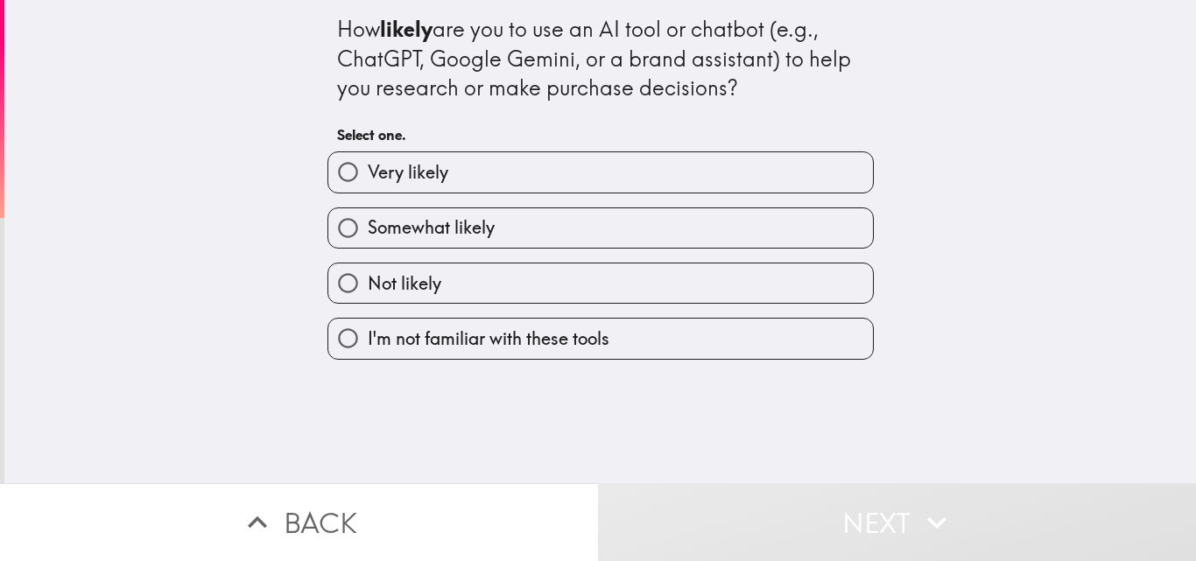
click at [625, 222] on label "Somewhat likely" at bounding box center [600, 227] width 545 height 39
click at [368, 222] on input "Somewhat likely" at bounding box center [347, 227] width 39 height 39
radio input "true"
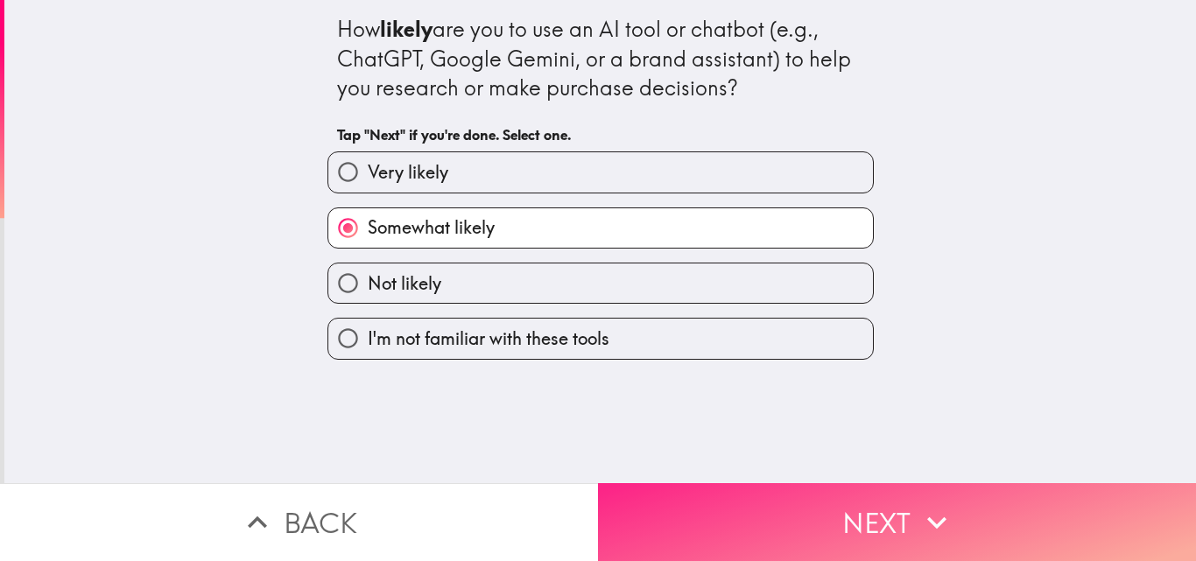
click at [820, 503] on button "Next" at bounding box center [897, 522] width 598 height 78
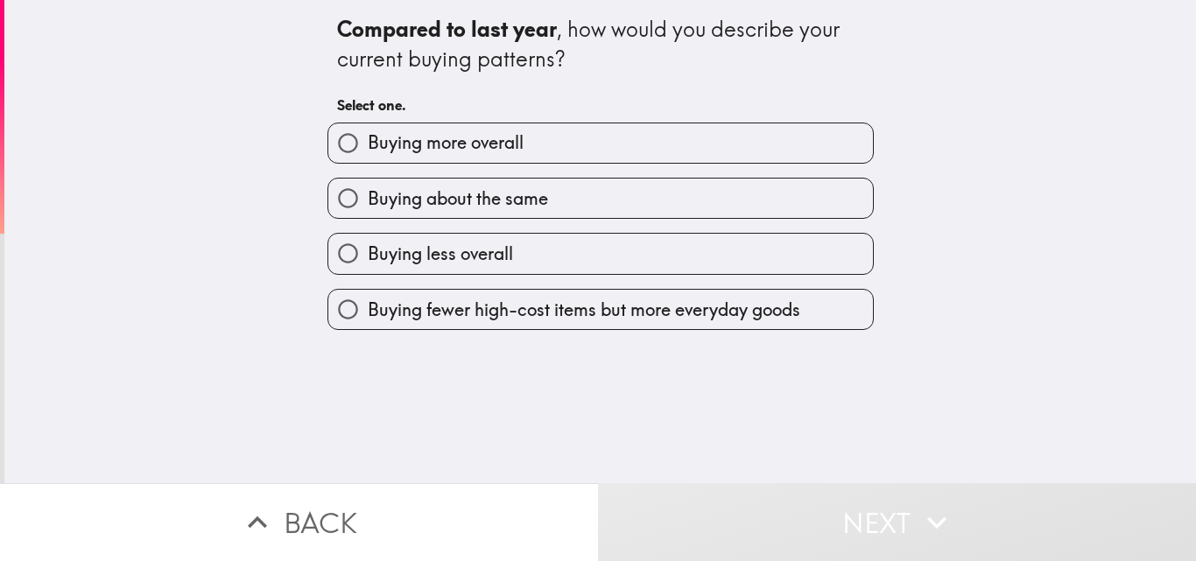
click at [567, 150] on label "Buying more overall" at bounding box center [600, 142] width 545 height 39
click at [368, 150] on input "Buying more overall" at bounding box center [347, 142] width 39 height 39
radio input "true"
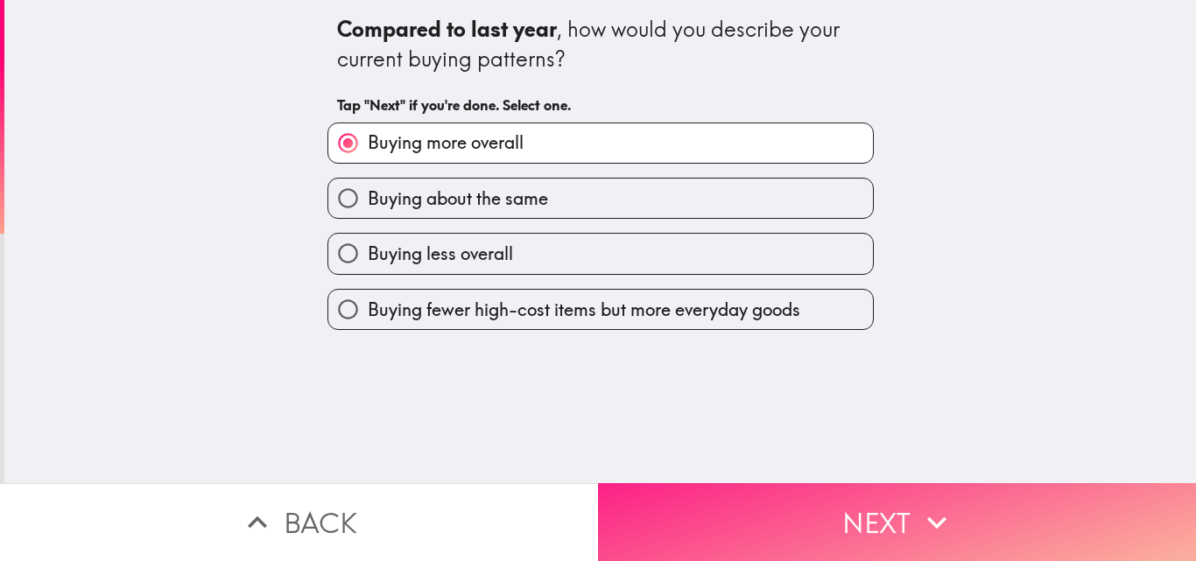
click at [782, 499] on button "Next" at bounding box center [897, 522] width 598 height 78
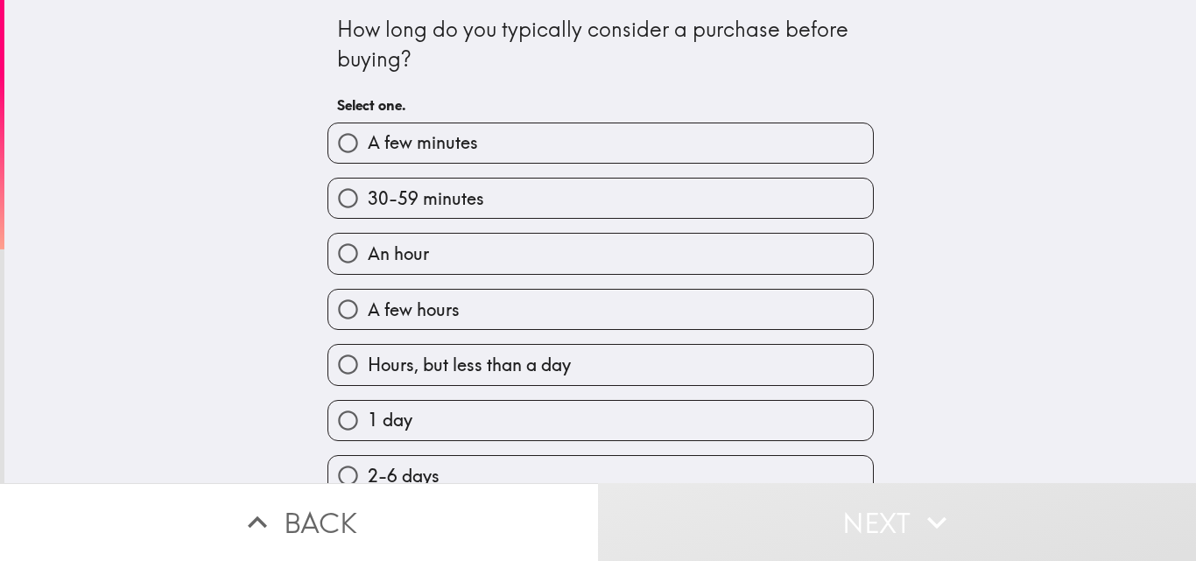
click at [522, 361] on span "Hours, but less than a day" at bounding box center [469, 365] width 203 height 25
click at [368, 361] on input "Hours, but less than a day" at bounding box center [347, 364] width 39 height 39
radio input "true"
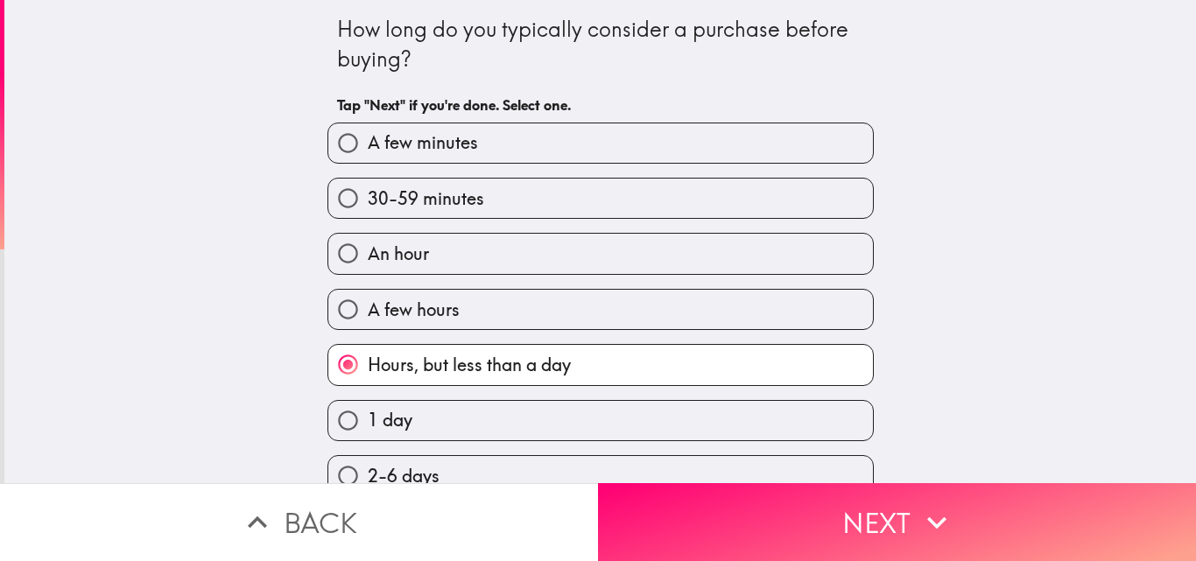
scroll to position [350, 0]
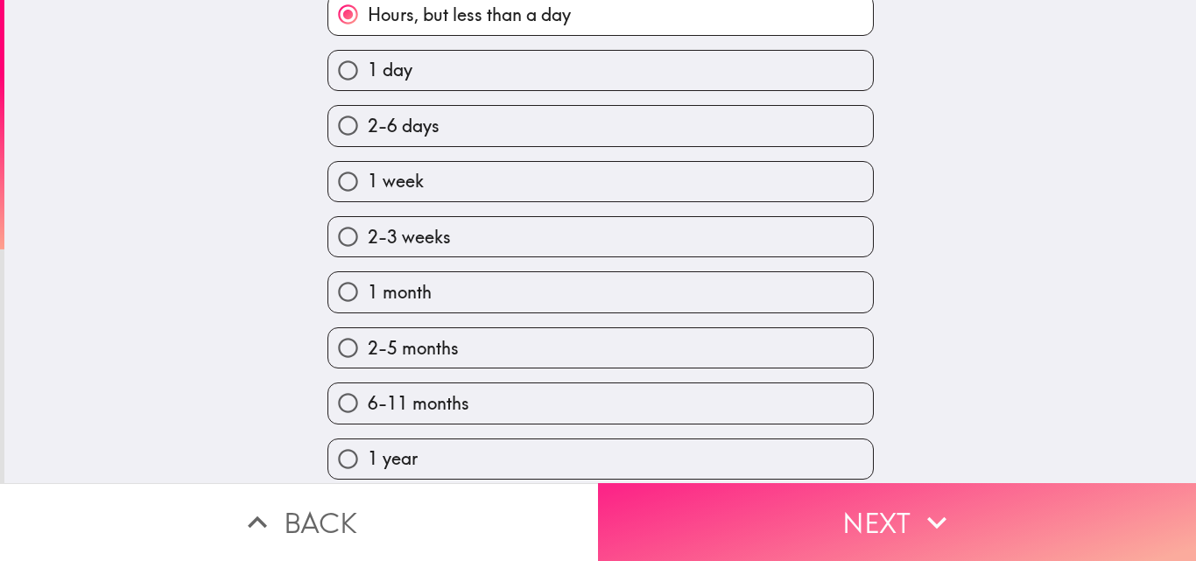
click at [802, 519] on button "Next" at bounding box center [897, 522] width 598 height 78
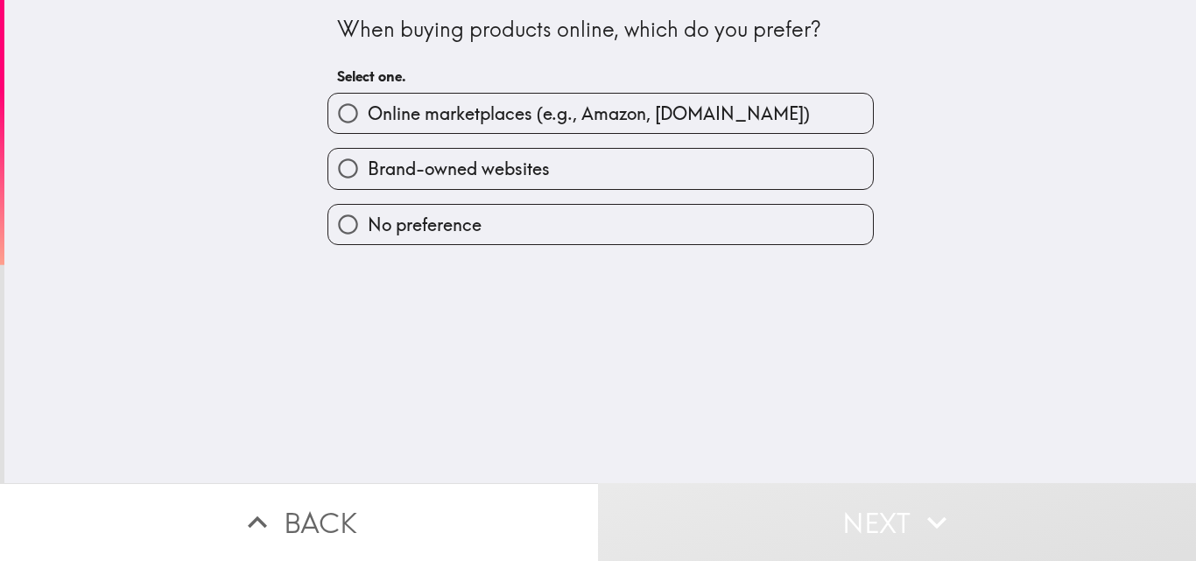
click at [558, 161] on label "Brand-owned websites" at bounding box center [600, 168] width 545 height 39
click at [368, 161] on input "Brand-owned websites" at bounding box center [347, 168] width 39 height 39
radio input "true"
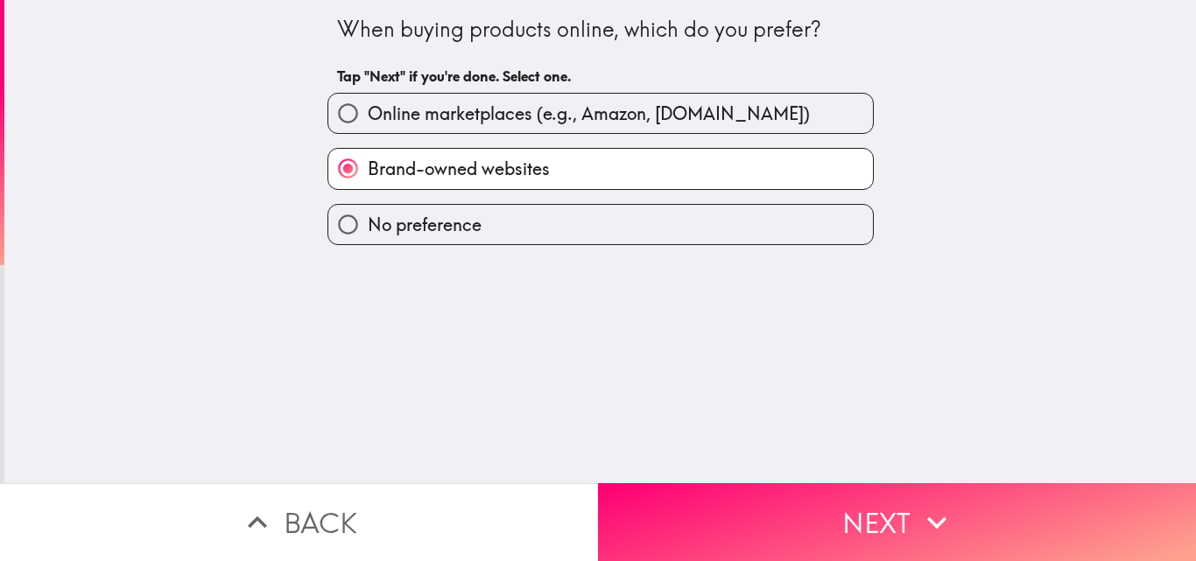
click at [623, 122] on span "Online marketplaces (e.g., Amazon, [DOMAIN_NAME])" at bounding box center [589, 114] width 442 height 25
click at [368, 122] on input "Online marketplaces (e.g., Amazon, [DOMAIN_NAME])" at bounding box center [347, 113] width 39 height 39
radio input "true"
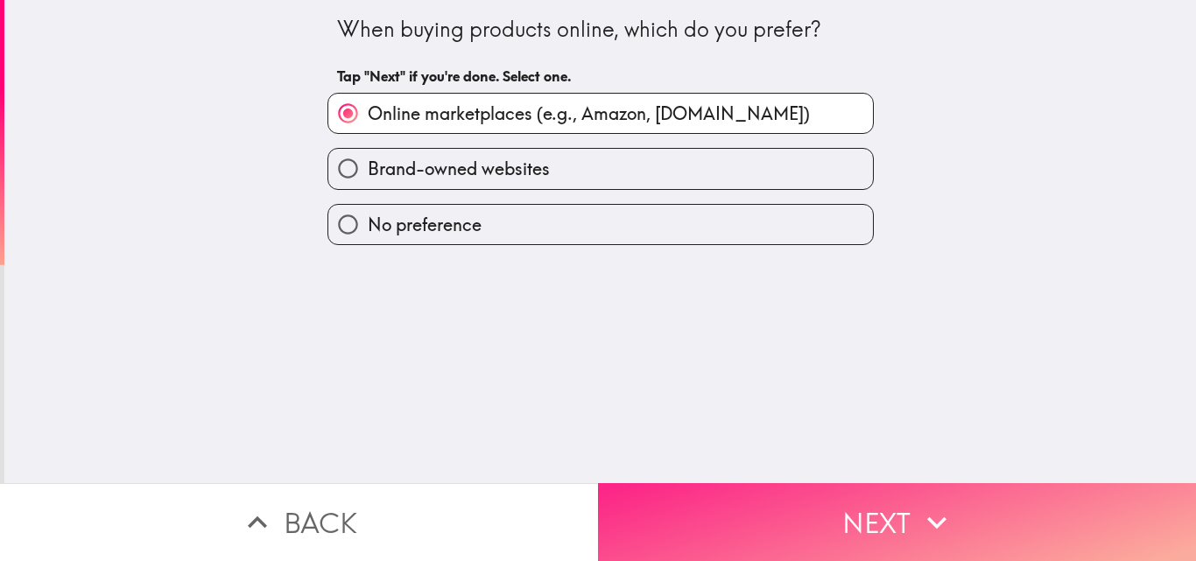
click at [783, 503] on button "Next" at bounding box center [897, 522] width 598 height 78
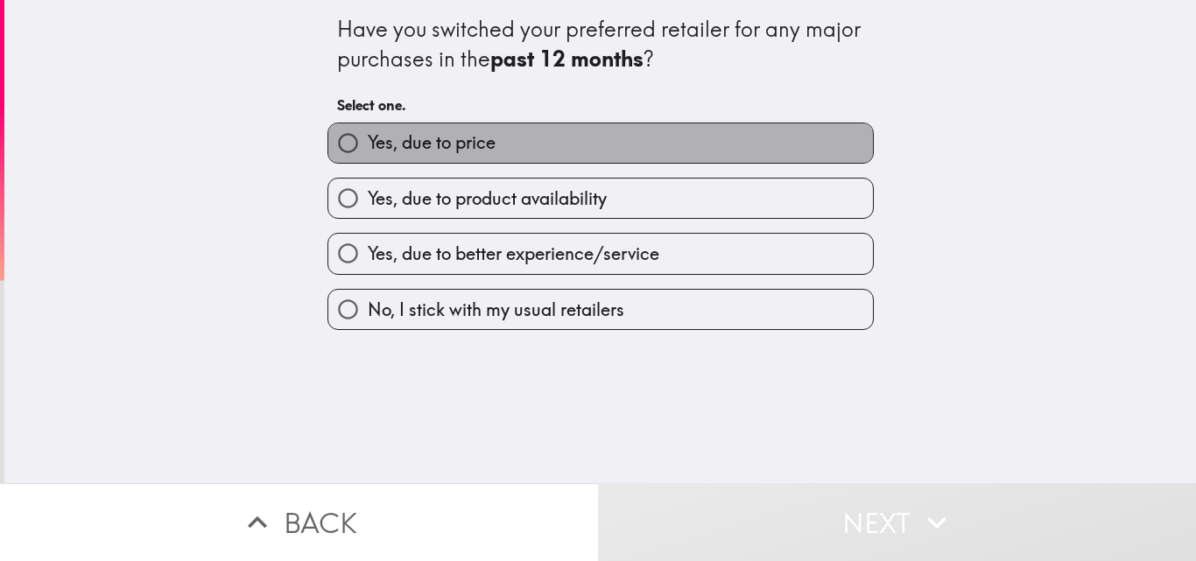
click at [570, 144] on label "Yes, due to price" at bounding box center [600, 142] width 545 height 39
click at [368, 144] on input "Yes, due to price" at bounding box center [347, 142] width 39 height 39
radio input "true"
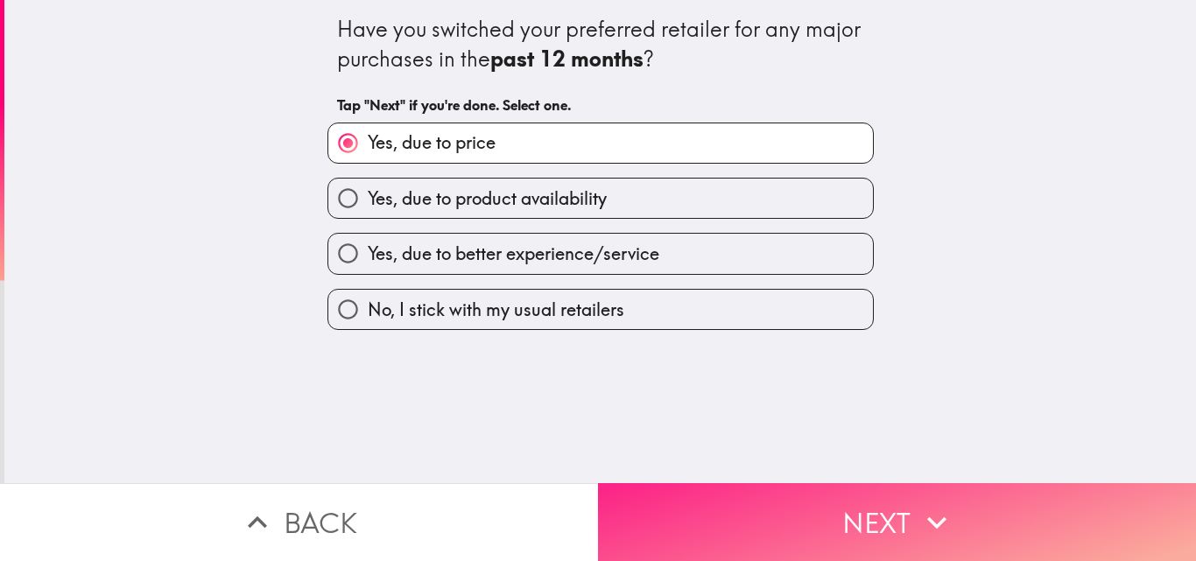
click at [827, 504] on button "Next" at bounding box center [897, 522] width 598 height 78
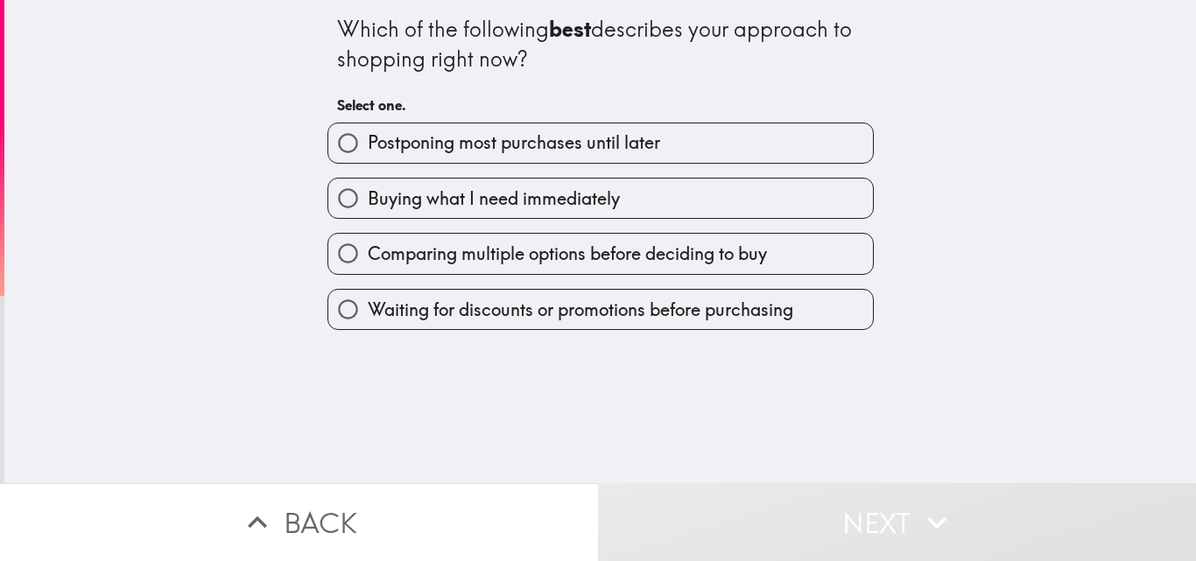
click at [536, 201] on span "Buying what I need immediately" at bounding box center [494, 199] width 252 height 25
click at [368, 201] on input "Buying what I need immediately" at bounding box center [347, 198] width 39 height 39
radio input "true"
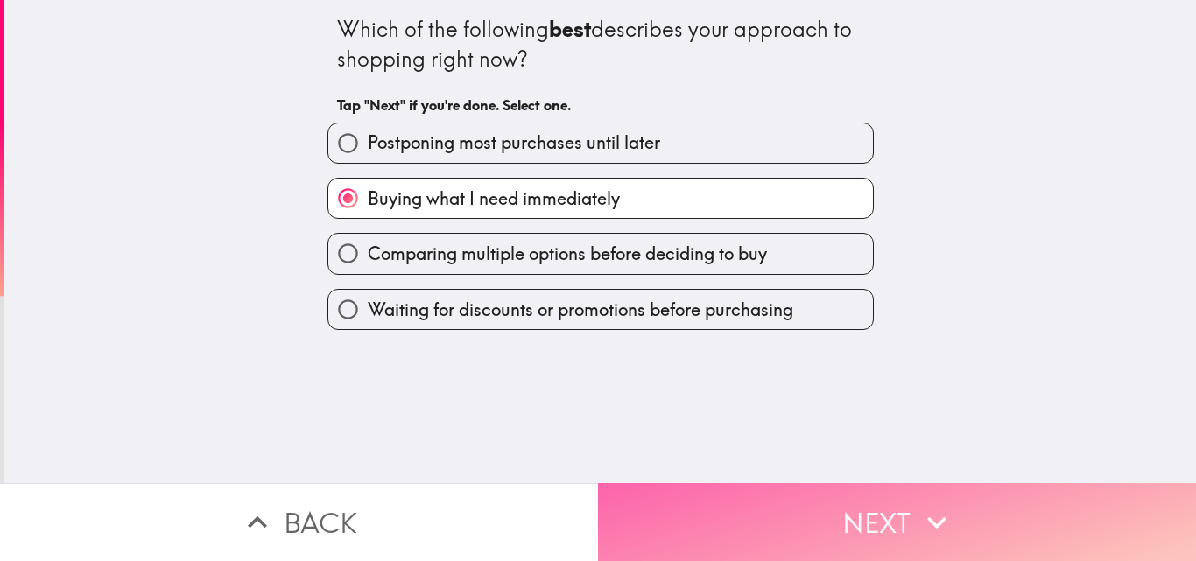
click at [799, 538] on button "Next" at bounding box center [897, 522] width 598 height 78
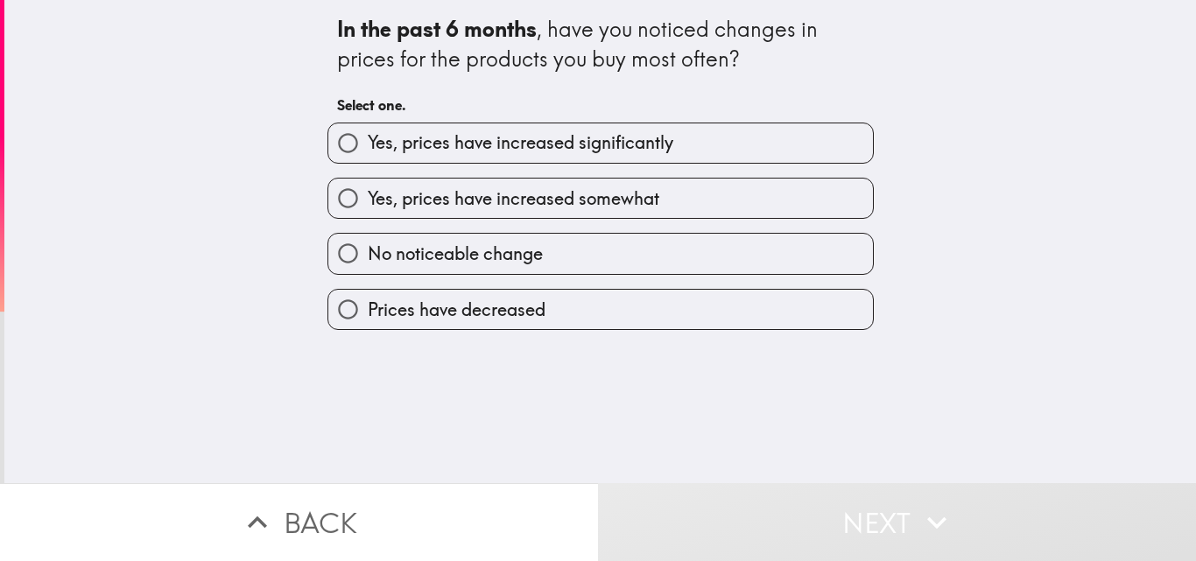
drag, startPoint x: 517, startPoint y: 205, endPoint x: 557, endPoint y: 215, distance: 41.6
click at [517, 204] on span "Yes, prices have increased somewhat" at bounding box center [514, 199] width 292 height 25
click at [368, 204] on input "Yes, prices have increased somewhat" at bounding box center [347, 198] width 39 height 39
radio input "true"
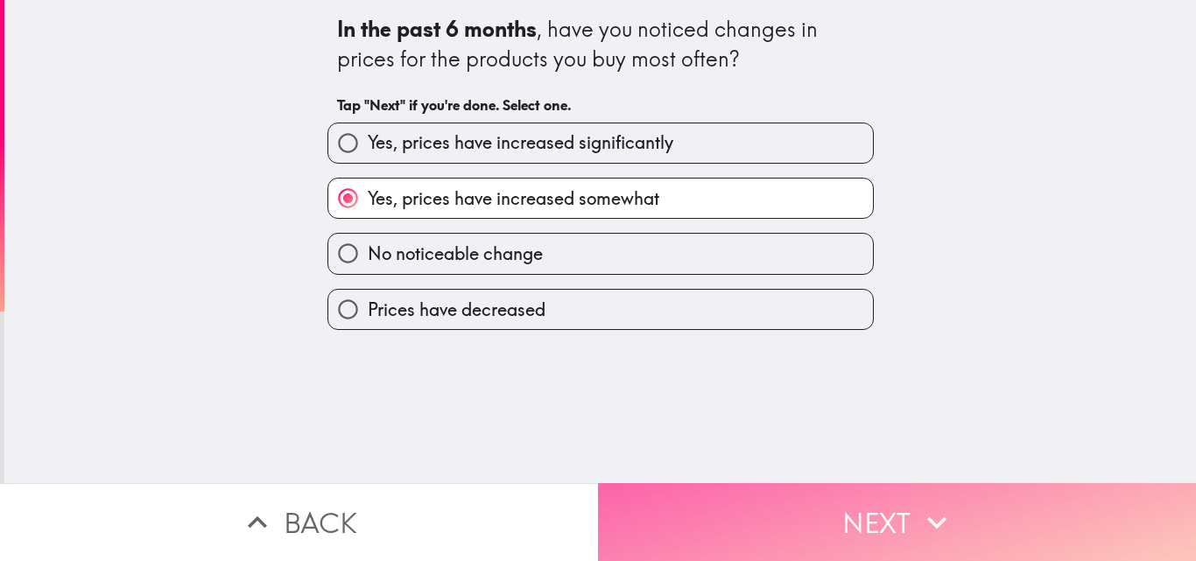
click at [755, 504] on button "Next" at bounding box center [897, 522] width 598 height 78
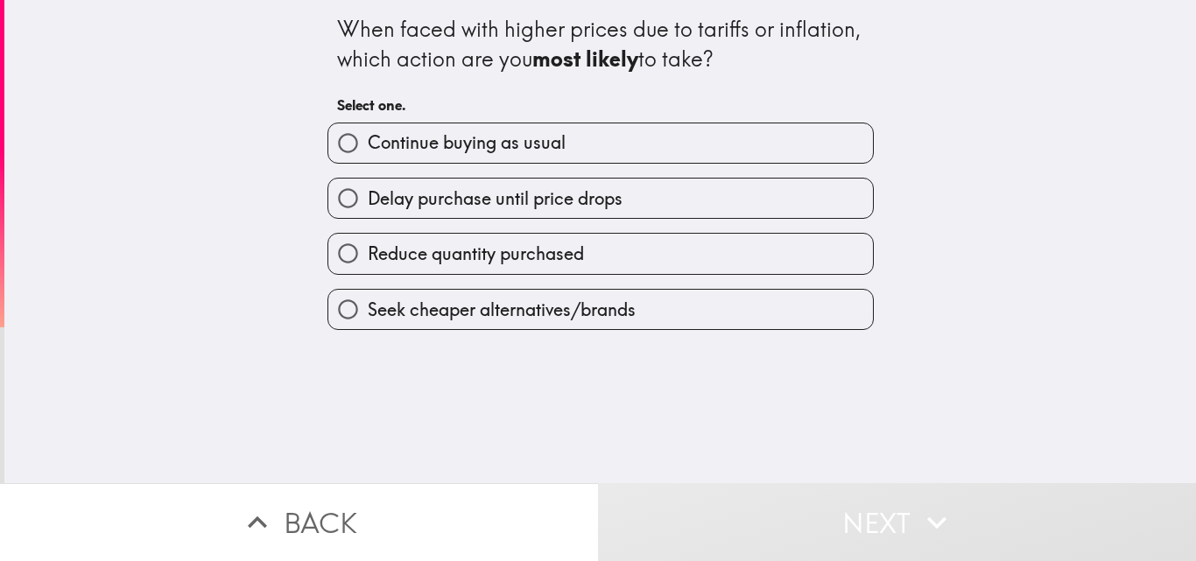
click at [472, 149] on span "Continue buying as usual" at bounding box center [467, 142] width 198 height 25
click at [368, 149] on input "Continue buying as usual" at bounding box center [347, 142] width 39 height 39
radio input "true"
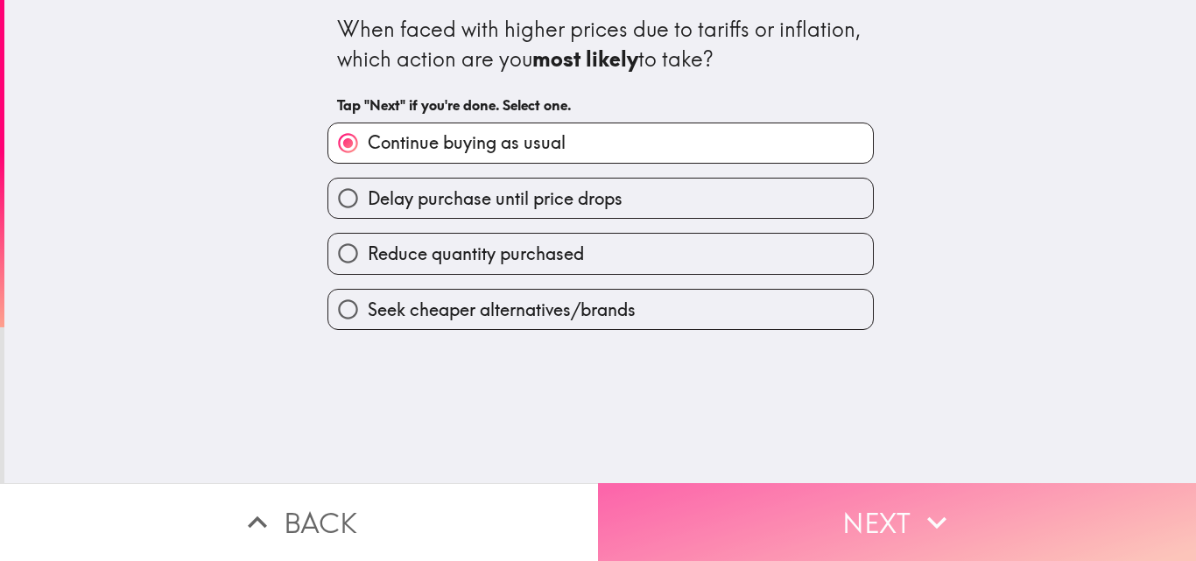
click at [743, 491] on button "Next" at bounding box center [897, 522] width 598 height 78
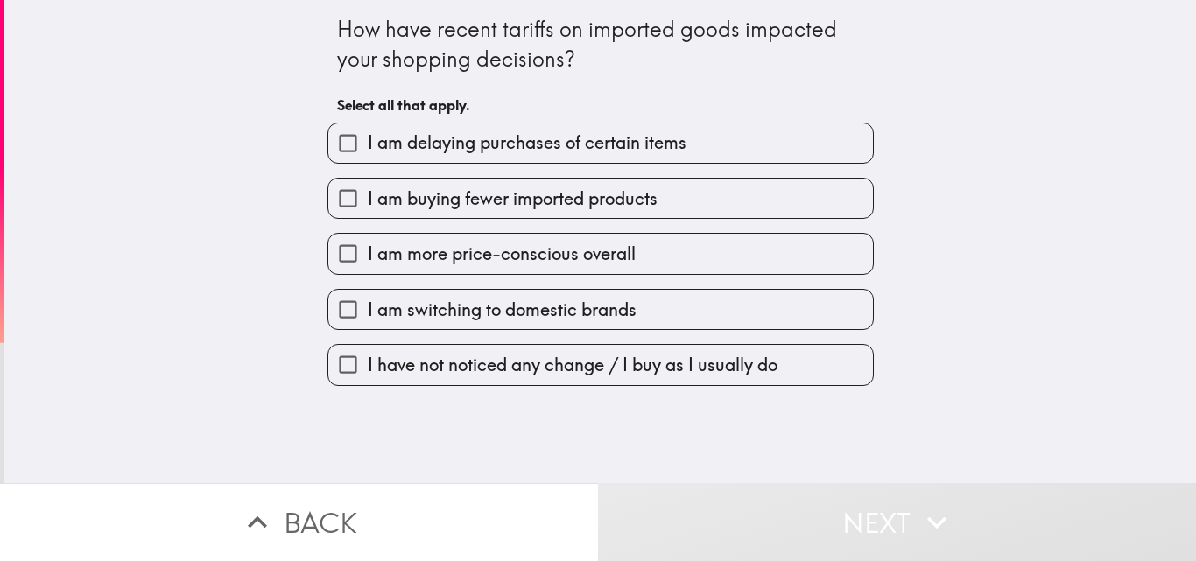
click at [538, 205] on span "I am buying fewer imported products" at bounding box center [513, 199] width 290 height 25
click at [368, 205] on input "I am buying fewer imported products" at bounding box center [347, 198] width 39 height 39
checkbox input "true"
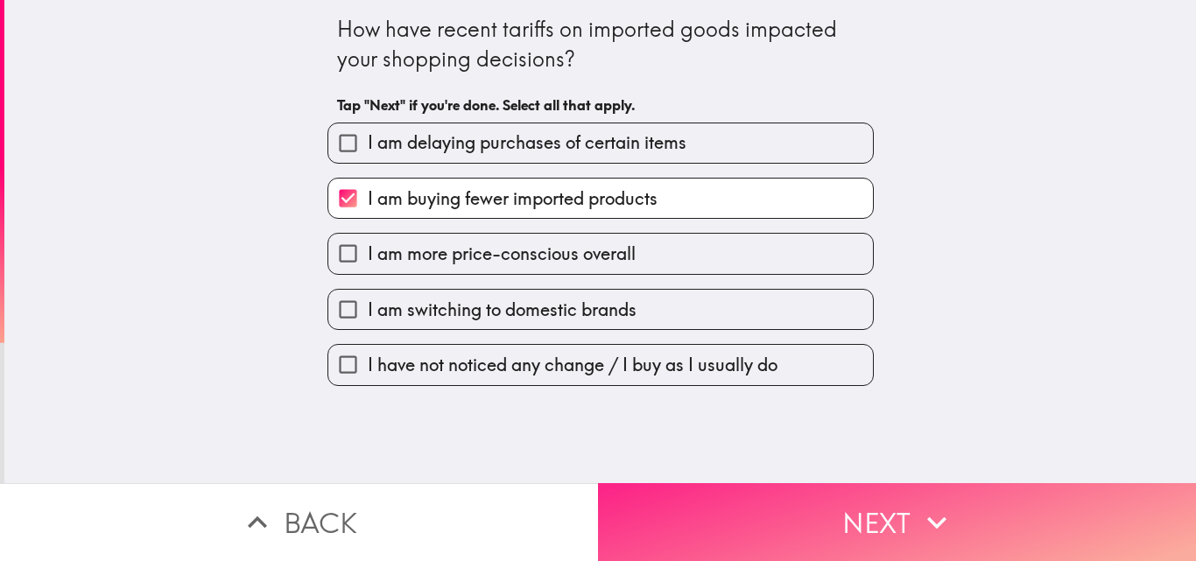
click at [739, 489] on button "Next" at bounding box center [897, 522] width 598 height 78
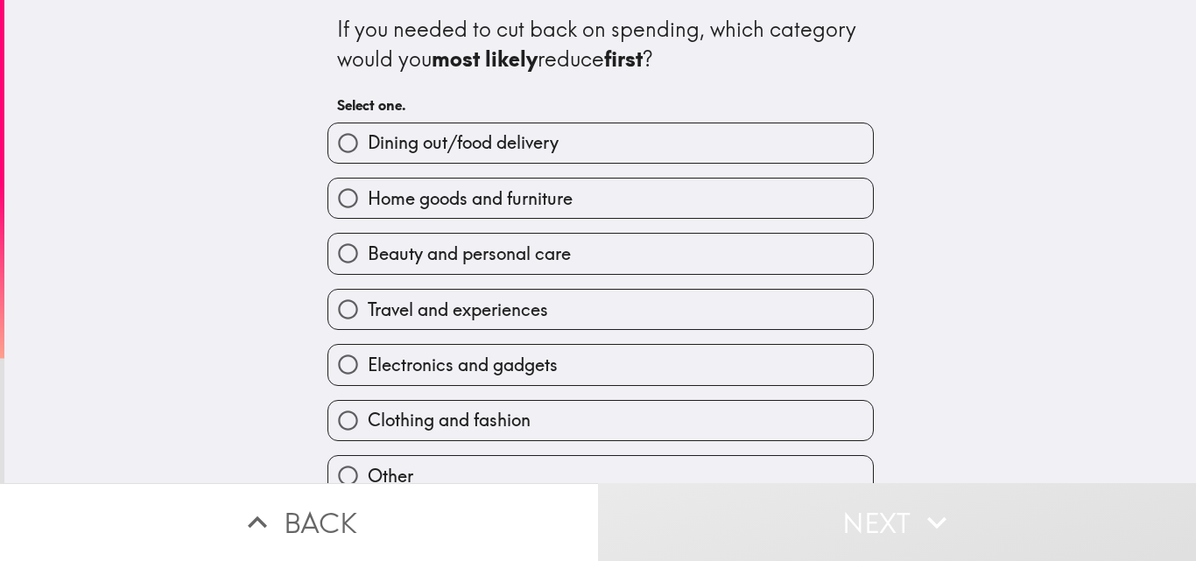
click at [559, 211] on label "Home goods and furniture" at bounding box center [600, 198] width 545 height 39
click at [368, 211] on input "Home goods and furniture" at bounding box center [347, 198] width 39 height 39
radio input "true"
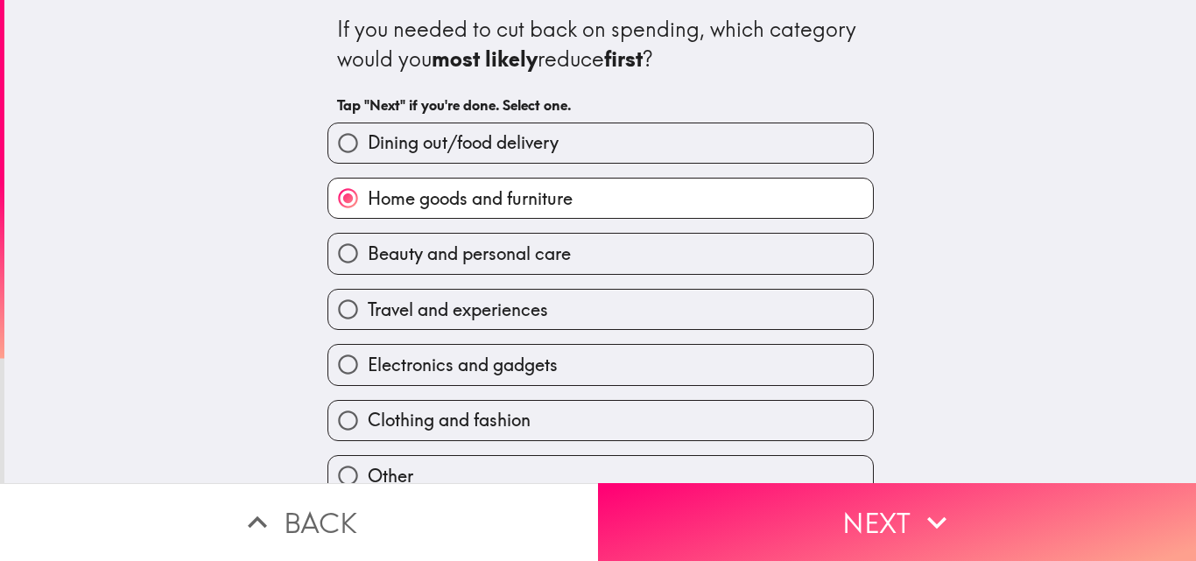
click at [553, 321] on label "Travel and experiences" at bounding box center [600, 309] width 545 height 39
click at [368, 321] on input "Travel and experiences" at bounding box center [347, 309] width 39 height 39
radio input "true"
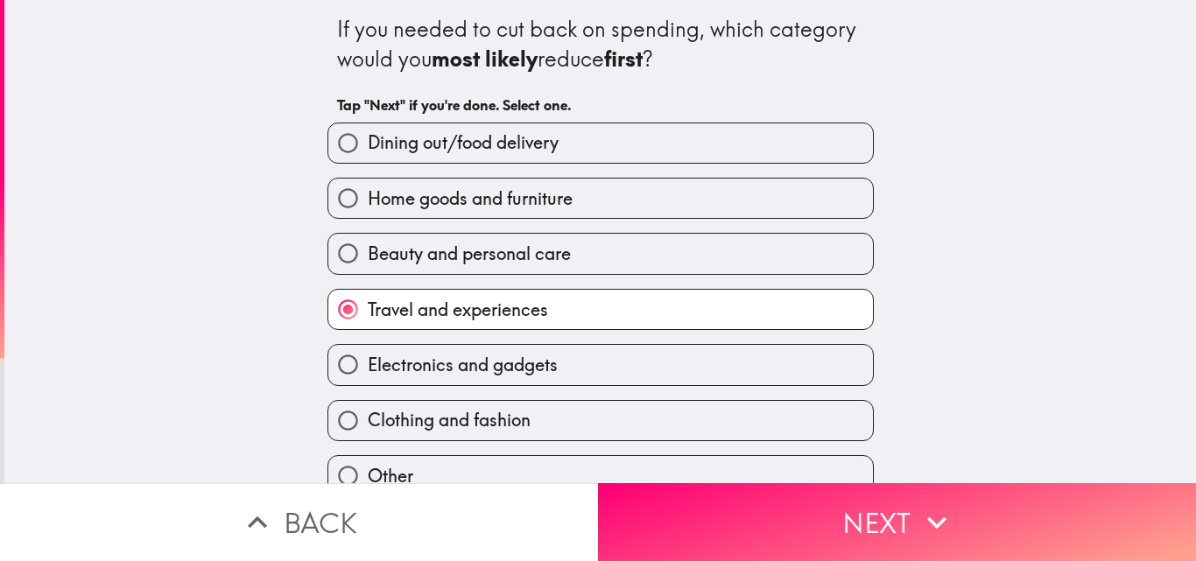
click at [536, 194] on span "Home goods and furniture" at bounding box center [470, 199] width 205 height 25
click at [368, 194] on input "Home goods and furniture" at bounding box center [347, 198] width 39 height 39
radio input "true"
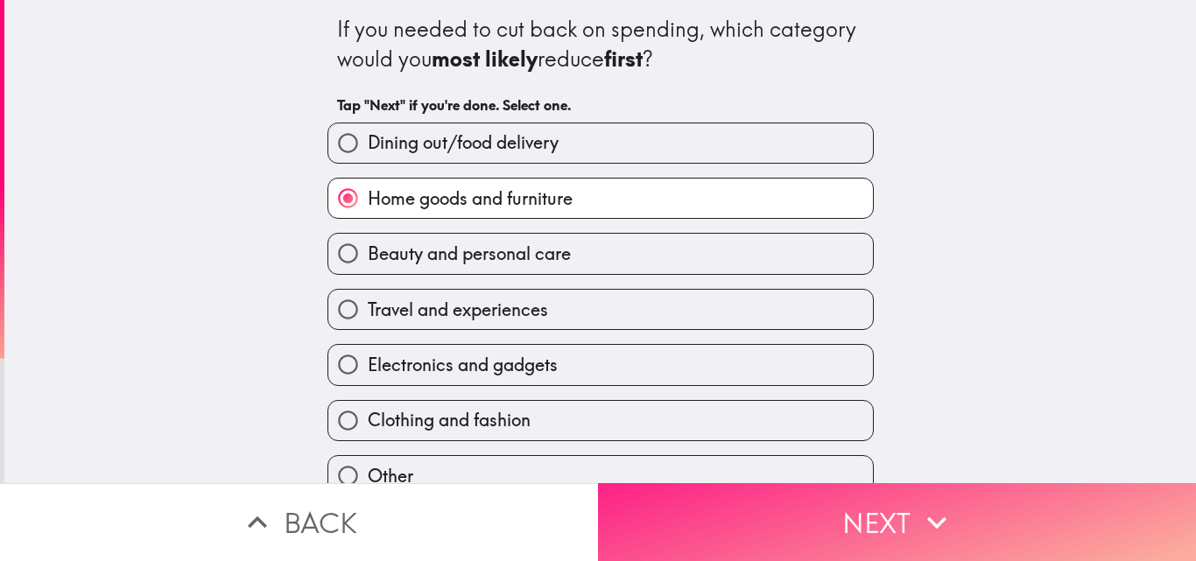
click at [756, 496] on button "Next" at bounding box center [897, 522] width 598 height 78
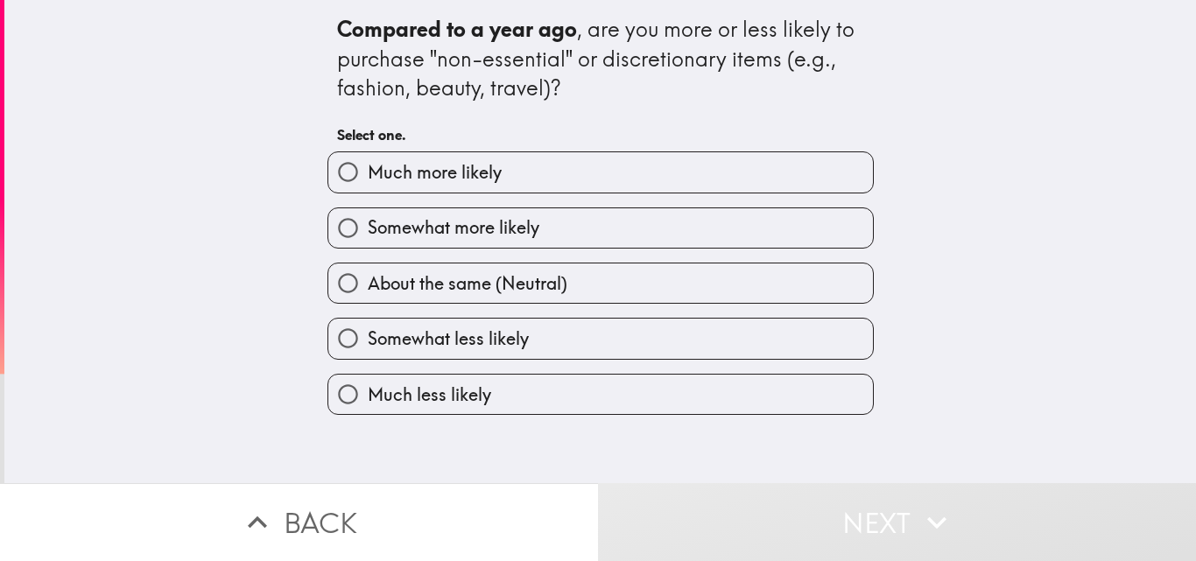
click at [524, 180] on label "Much more likely" at bounding box center [600, 171] width 545 height 39
click at [368, 180] on input "Much more likely" at bounding box center [347, 171] width 39 height 39
radio input "true"
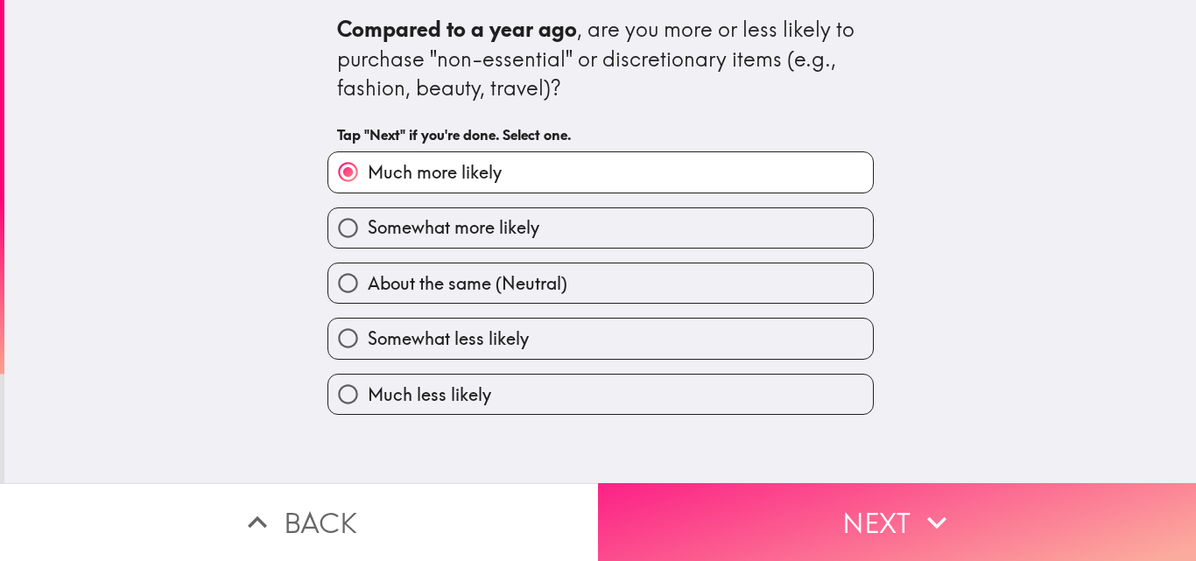
click at [764, 503] on button "Next" at bounding box center [897, 522] width 598 height 78
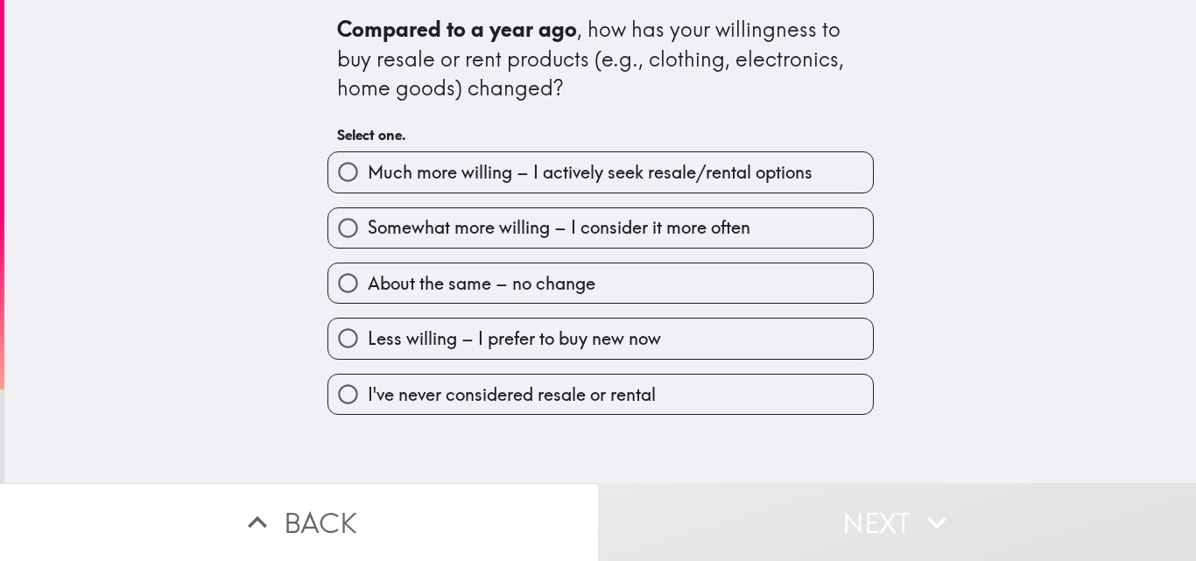
click at [584, 229] on span "Somewhat more willing – I consider it more often" at bounding box center [559, 227] width 383 height 25
click at [368, 229] on input "Somewhat more willing – I consider it more often" at bounding box center [347, 227] width 39 height 39
radio input "true"
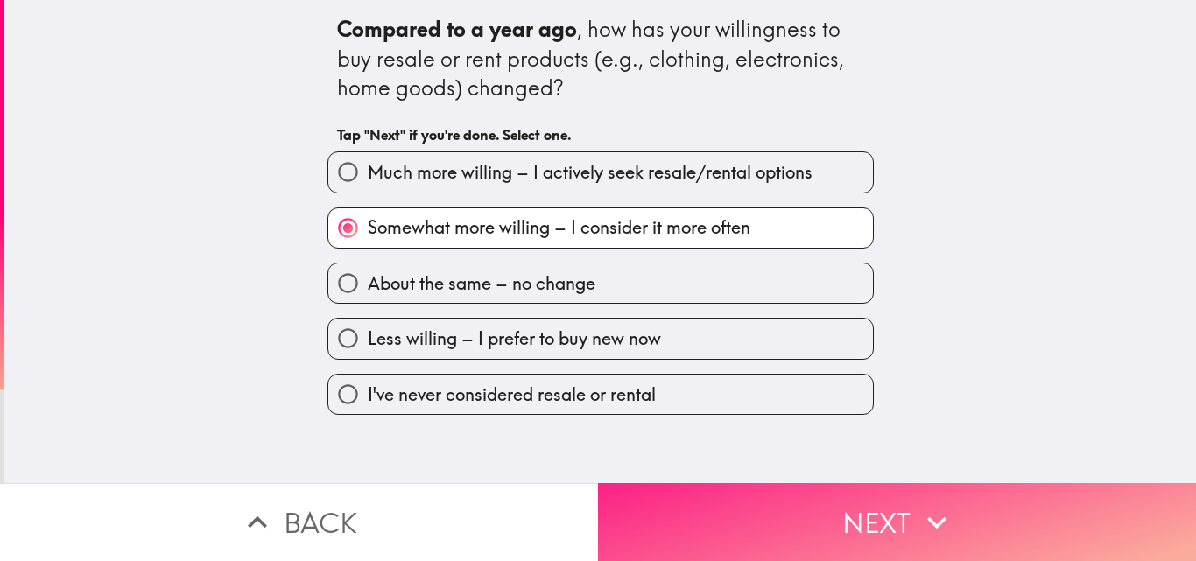
click at [762, 498] on button "Next" at bounding box center [897, 522] width 598 height 78
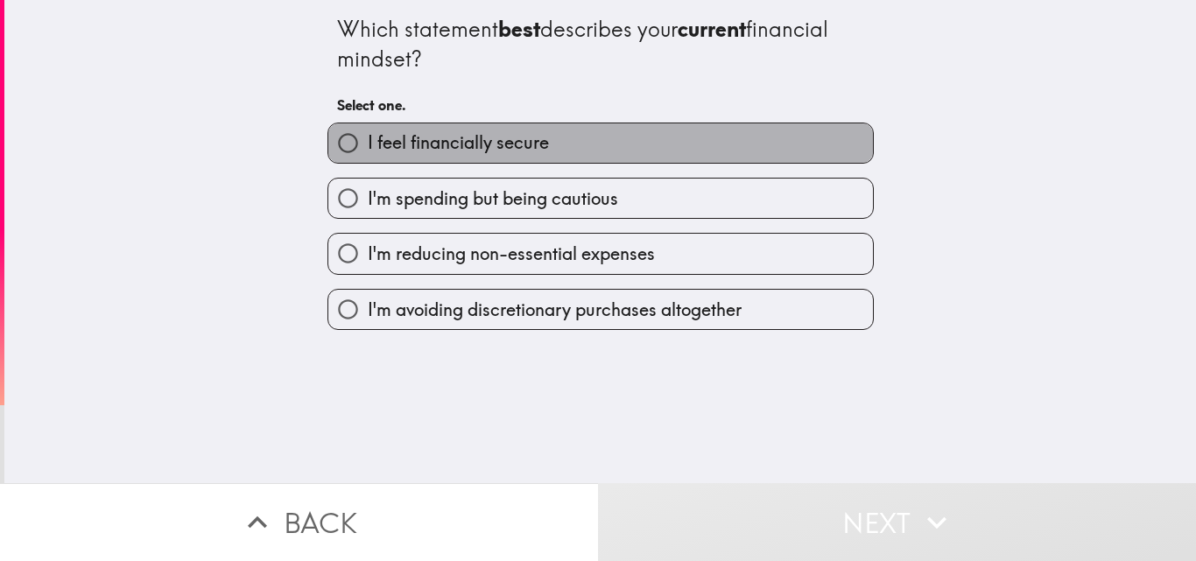
click at [589, 143] on label "I feel financially secure" at bounding box center [600, 142] width 545 height 39
click at [368, 143] on input "I feel financially secure" at bounding box center [347, 142] width 39 height 39
radio input "true"
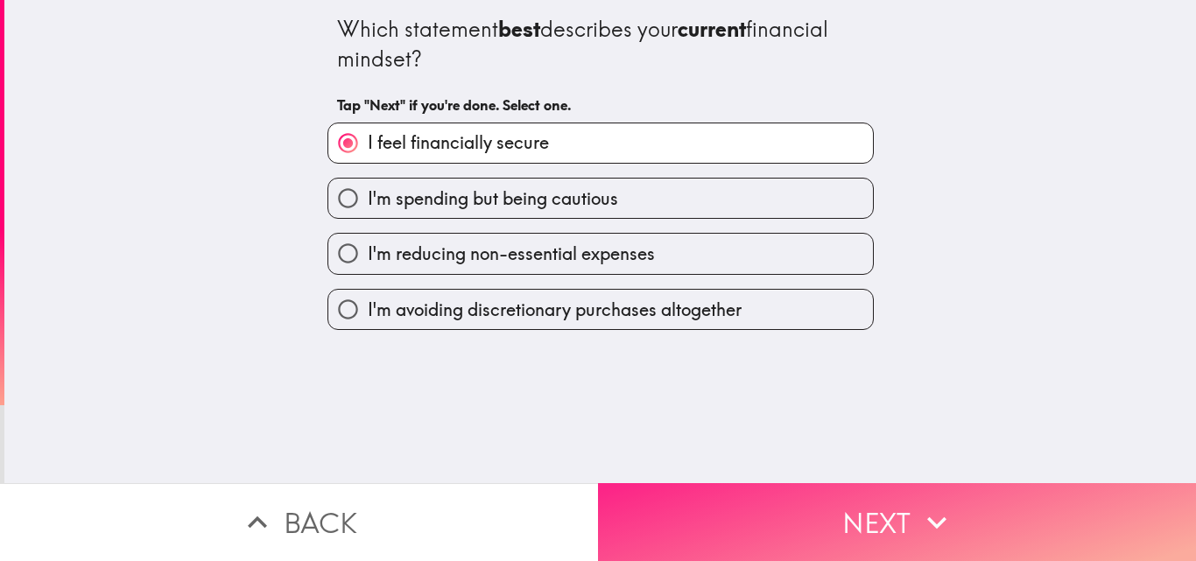
click at [776, 486] on button "Next" at bounding box center [897, 522] width 598 height 78
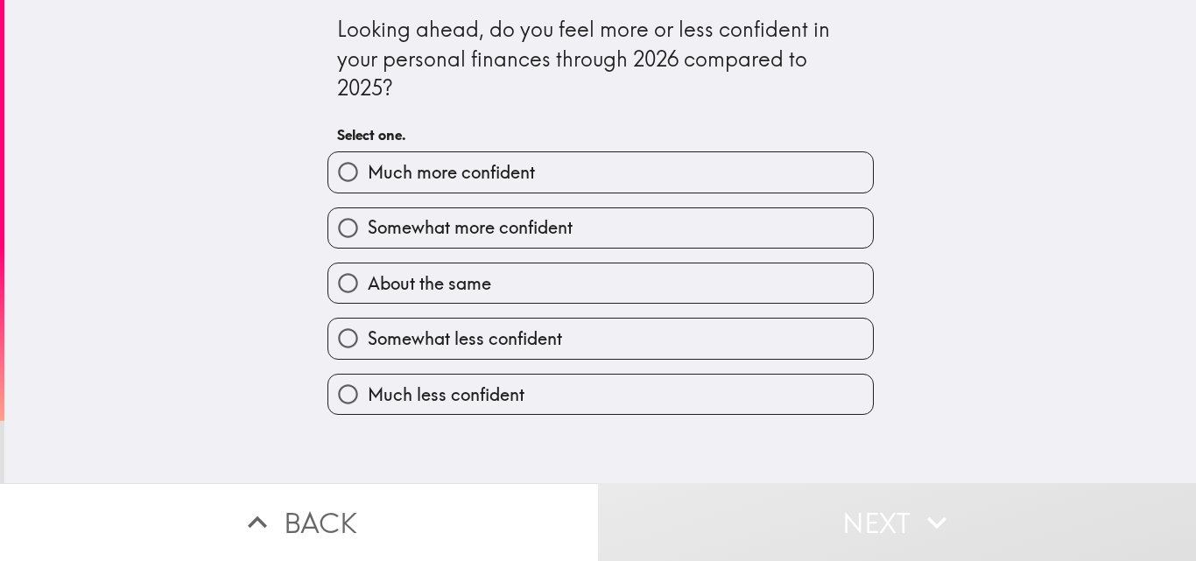
click at [546, 233] on span "Somewhat more confident" at bounding box center [470, 227] width 205 height 25
click at [368, 233] on input "Somewhat more confident" at bounding box center [347, 227] width 39 height 39
radio input "true"
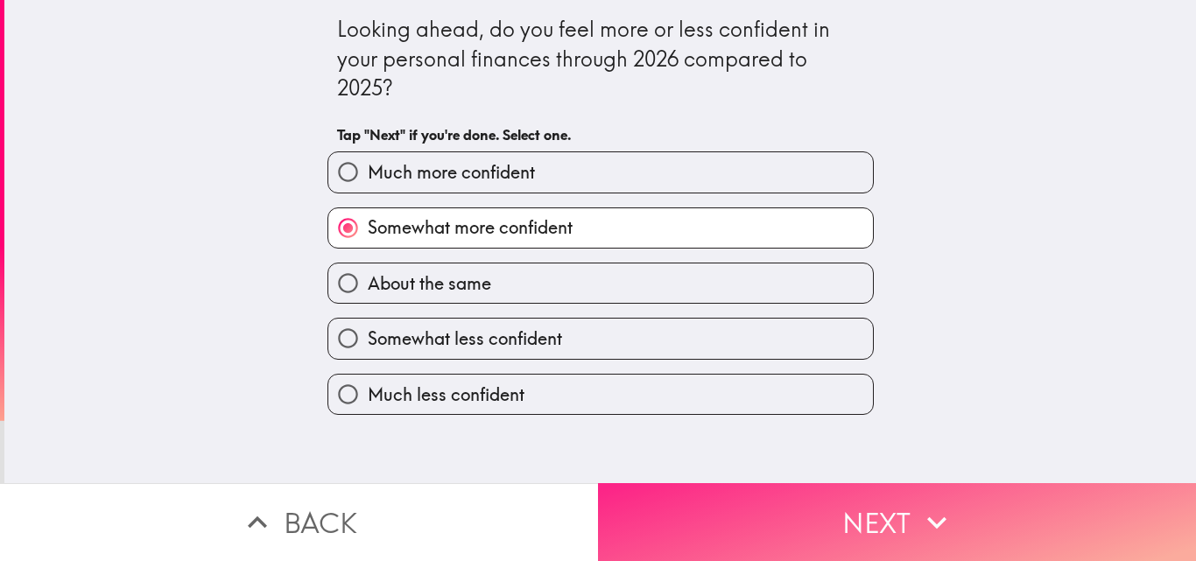
click at [783, 517] on button "Next" at bounding box center [897, 522] width 598 height 78
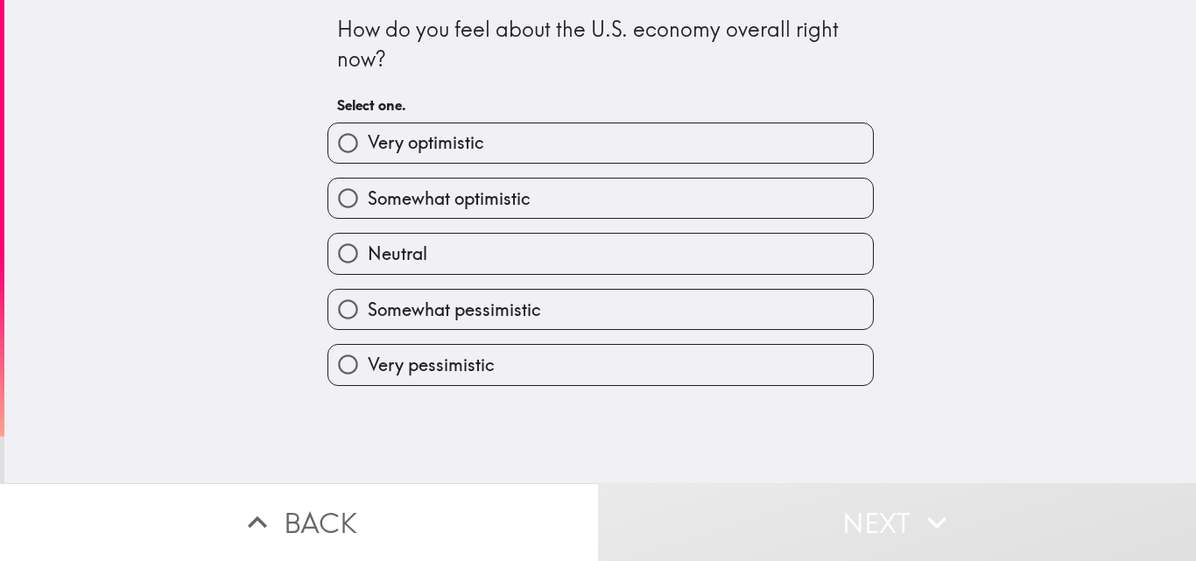
click at [507, 248] on label "Neutral" at bounding box center [600, 253] width 545 height 39
click at [368, 248] on input "Neutral" at bounding box center [347, 253] width 39 height 39
radio input "true"
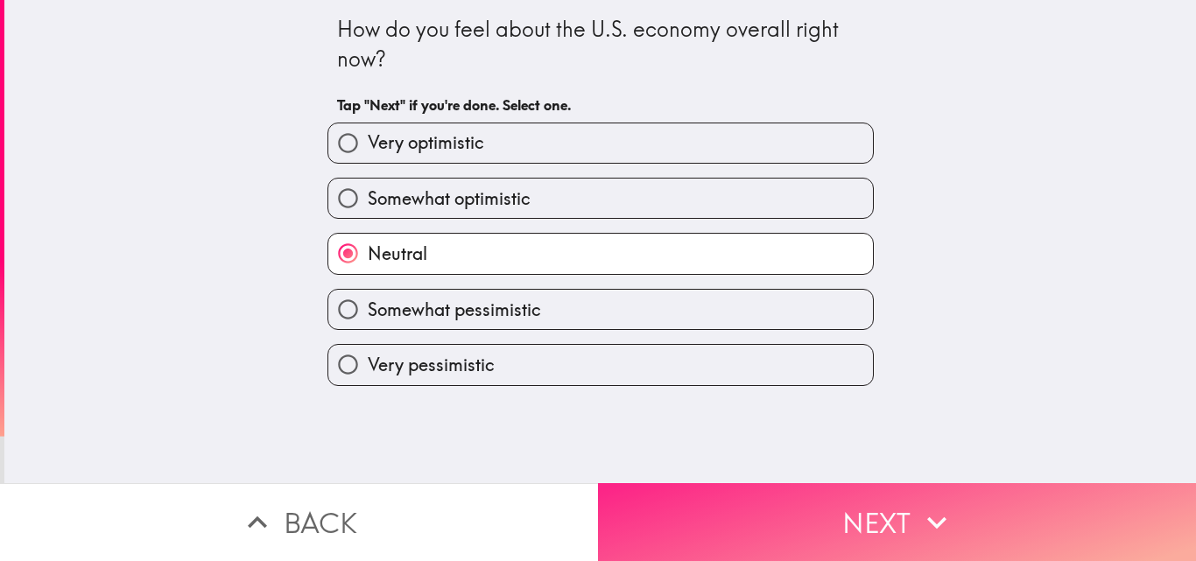
click at [750, 500] on button "Next" at bounding box center [897, 522] width 598 height 78
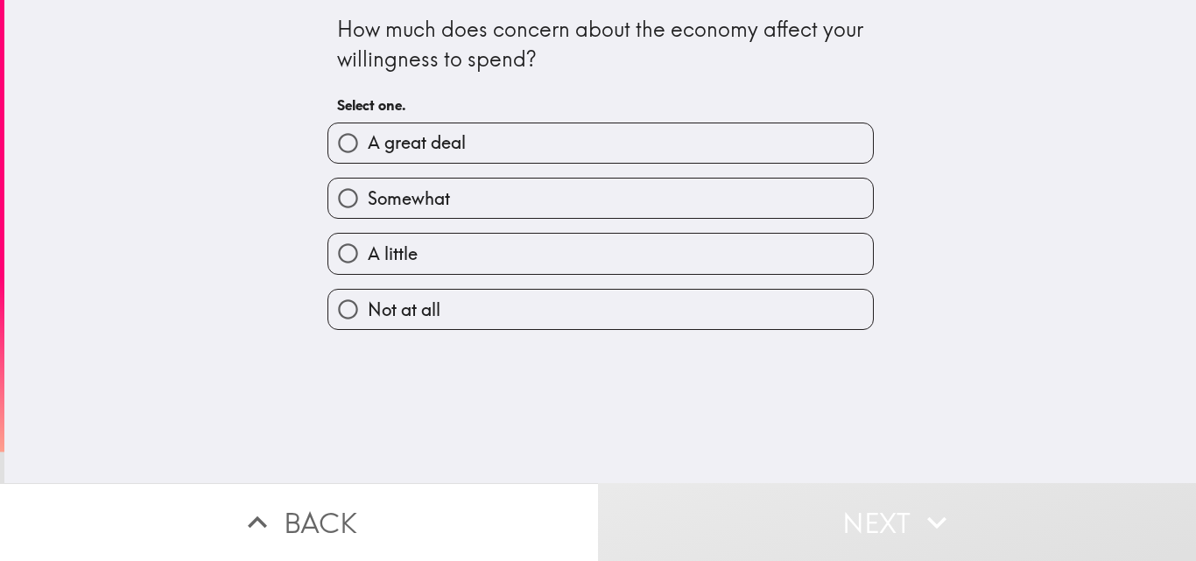
click at [484, 190] on label "Somewhat" at bounding box center [600, 198] width 545 height 39
click at [368, 190] on input "Somewhat" at bounding box center [347, 198] width 39 height 39
radio input "true"
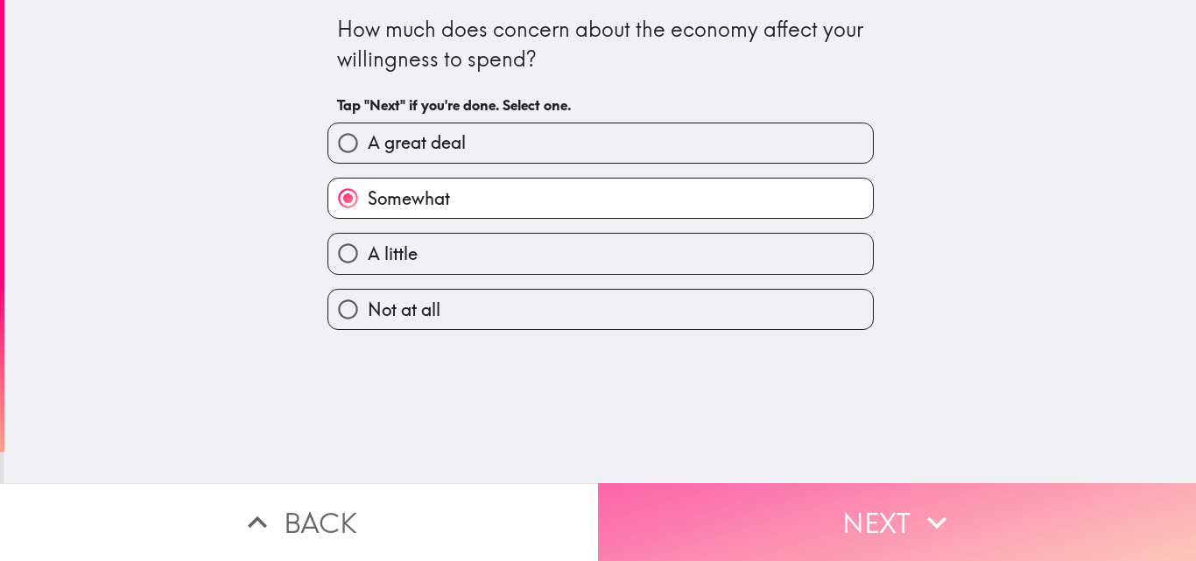
click at [793, 518] on button "Next" at bounding box center [897, 522] width 598 height 78
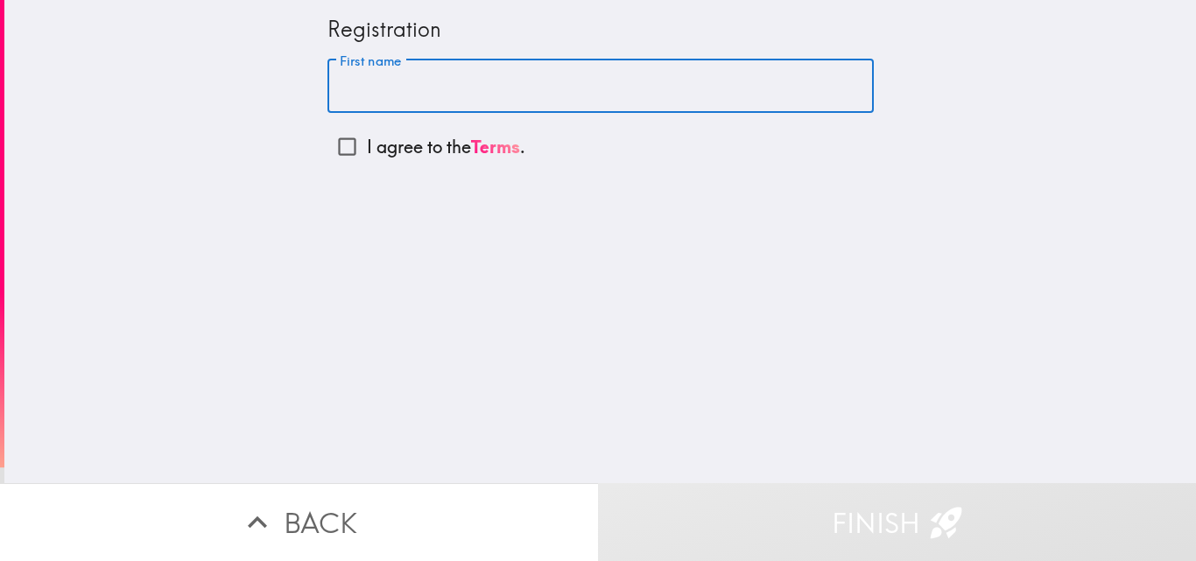
click at [447, 78] on input "First name" at bounding box center [600, 87] width 546 height 54
type input "[PERSON_NAME]"
click at [334, 149] on input "I agree to the Terms ." at bounding box center [346, 146] width 39 height 39
checkbox input "true"
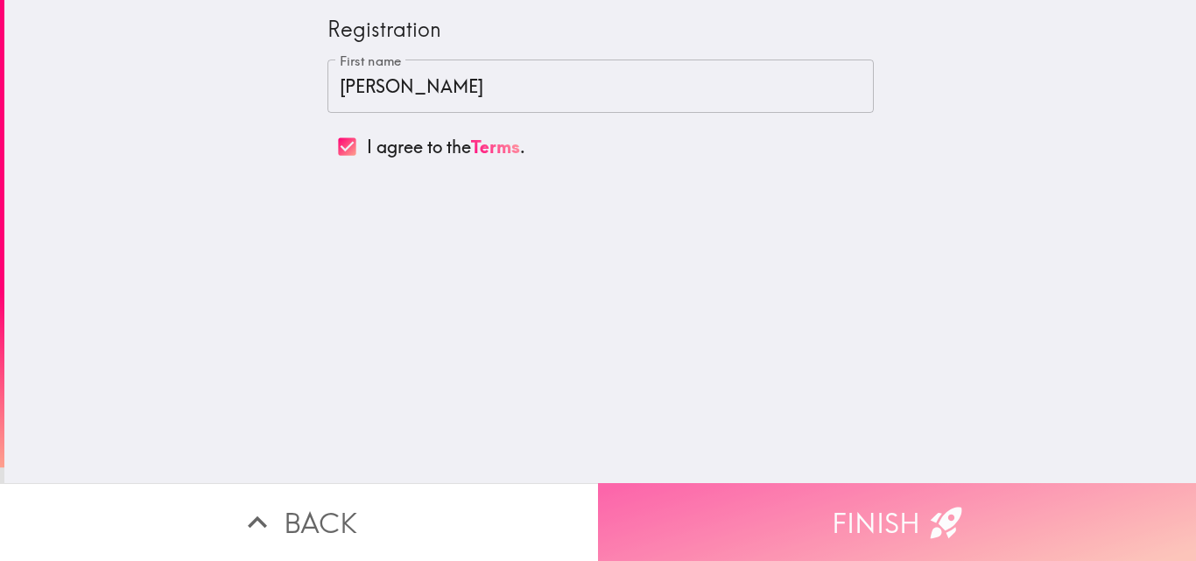
click at [829, 502] on button "Finish" at bounding box center [897, 522] width 598 height 78
